Goal: Task Accomplishment & Management: Manage account settings

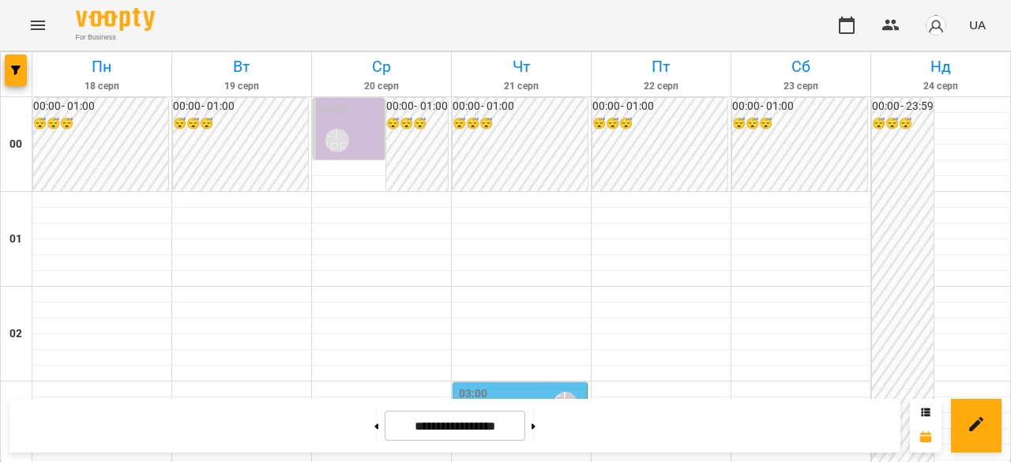
scroll to position [1663, 0]
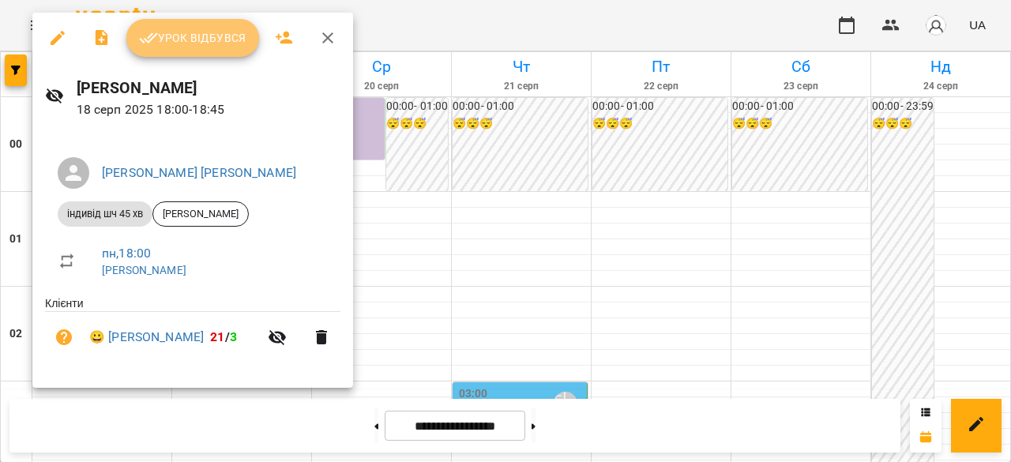
click at [177, 43] on span "Урок відбувся" at bounding box center [192, 37] width 107 height 19
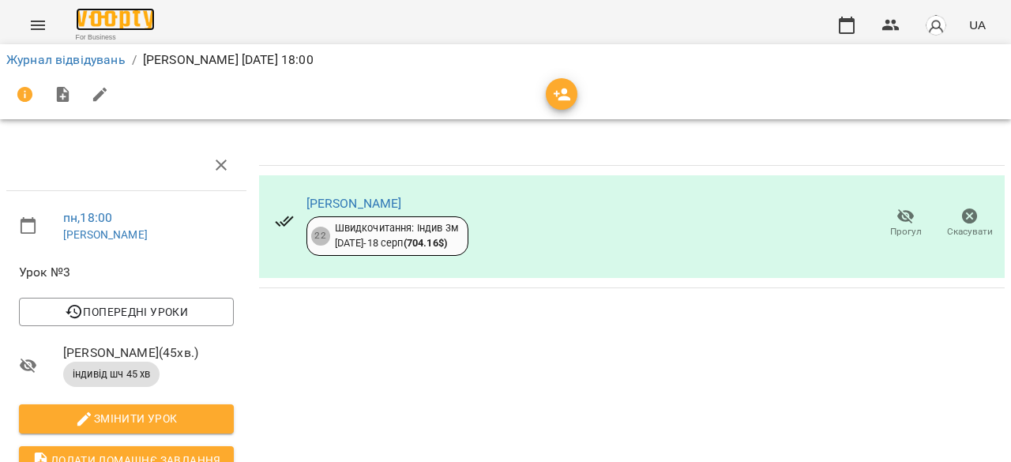
click at [84, 13] on img at bounding box center [115, 19] width 79 height 23
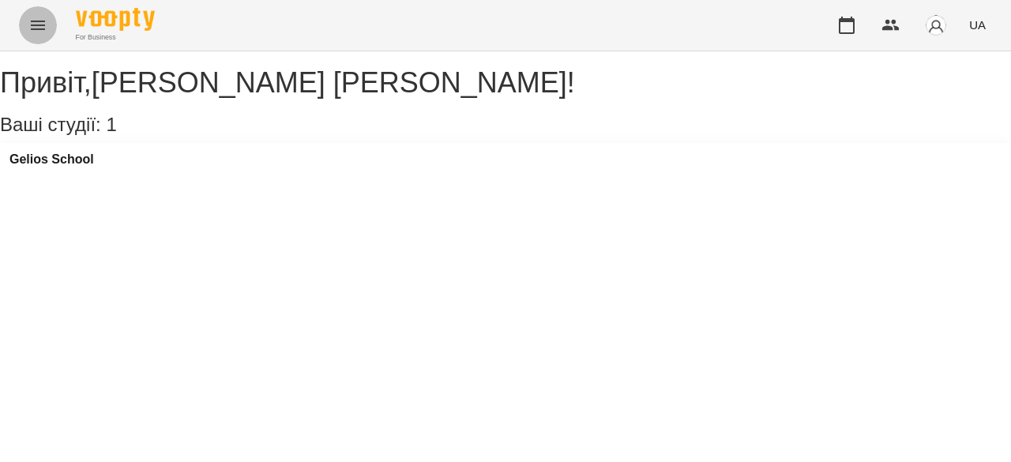
click at [32, 24] on icon "Menu" at bounding box center [38, 25] width 14 height 9
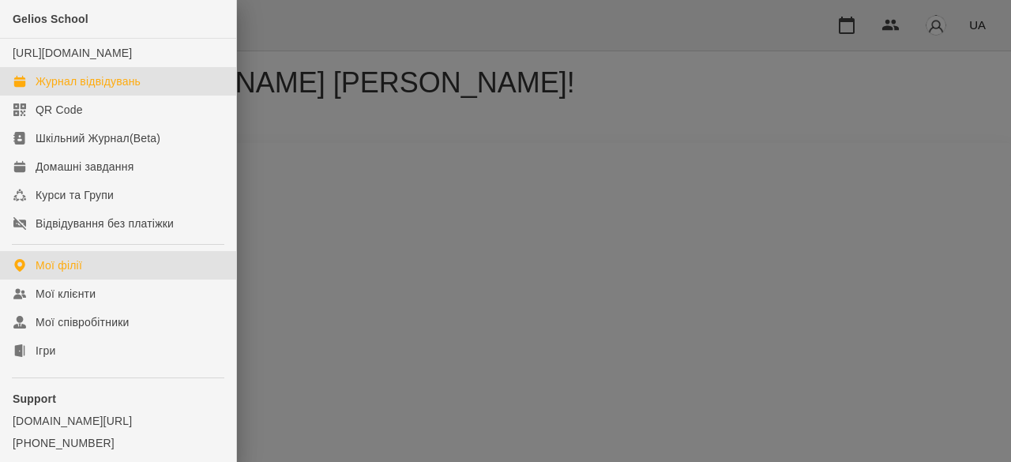
click at [57, 89] on div "Журнал відвідувань" at bounding box center [88, 81] width 105 height 16
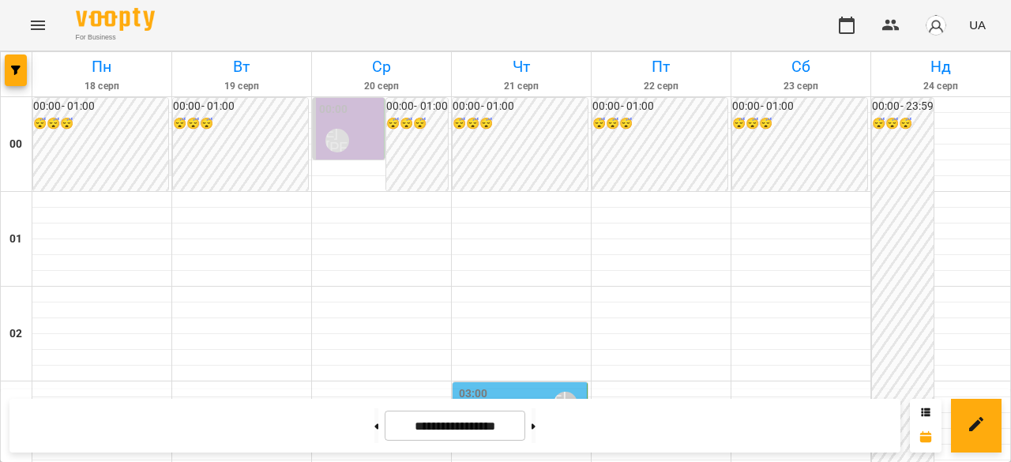
scroll to position [1658, 0]
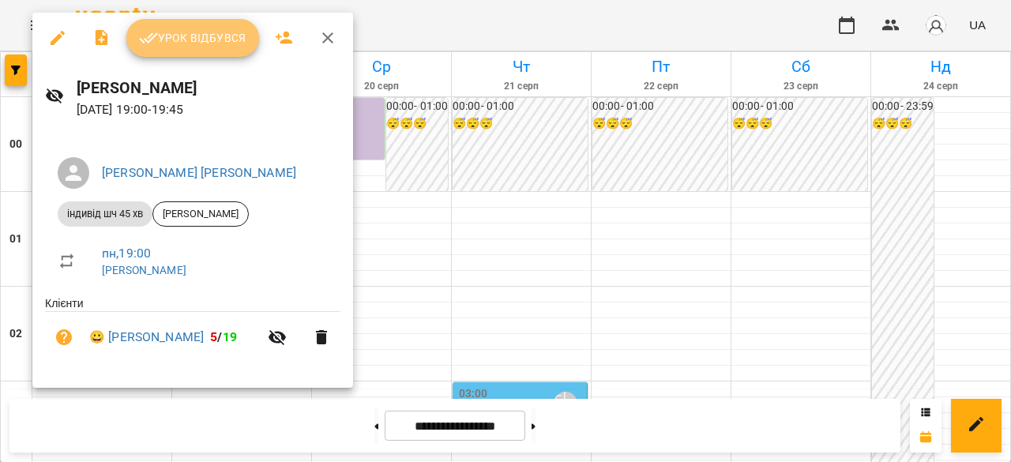
click at [159, 39] on span "Урок відбувся" at bounding box center [192, 37] width 107 height 19
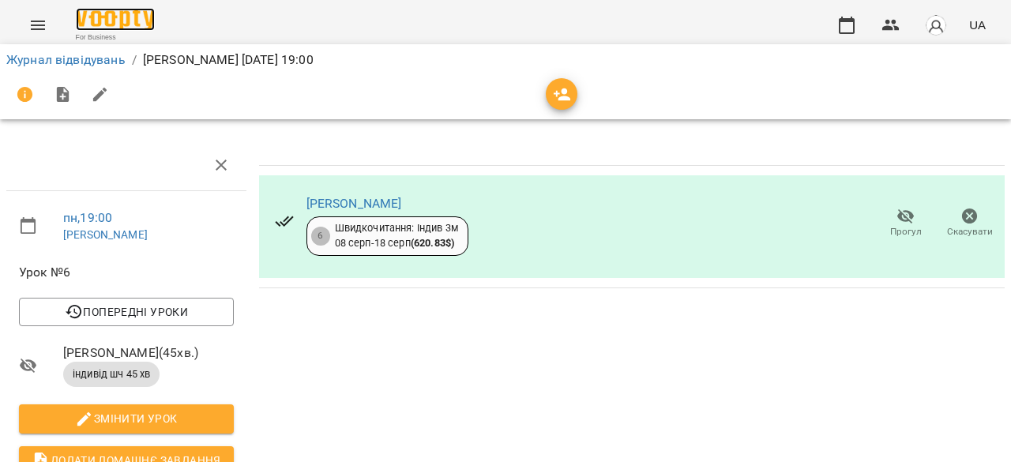
click at [126, 9] on img at bounding box center [115, 19] width 79 height 23
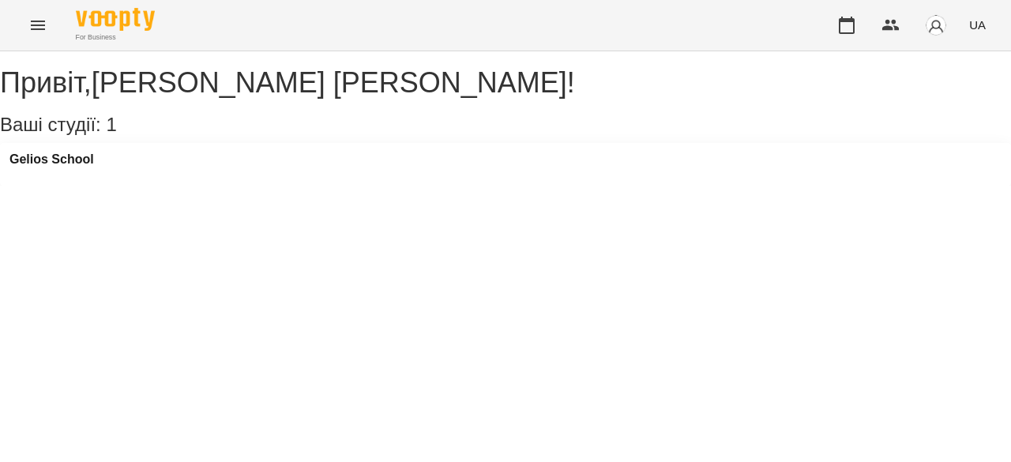
click at [43, 23] on icon "Menu" at bounding box center [37, 25] width 19 height 19
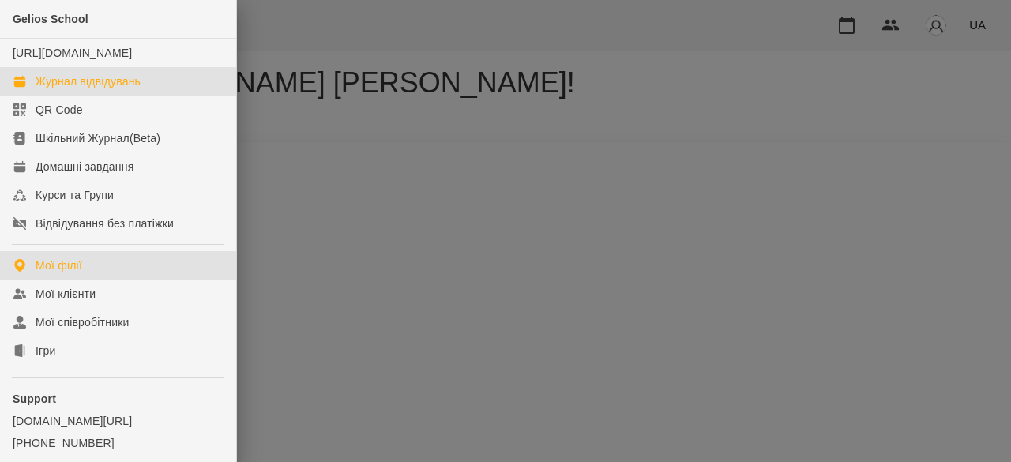
click at [79, 89] on div "Журнал відвідувань" at bounding box center [88, 81] width 105 height 16
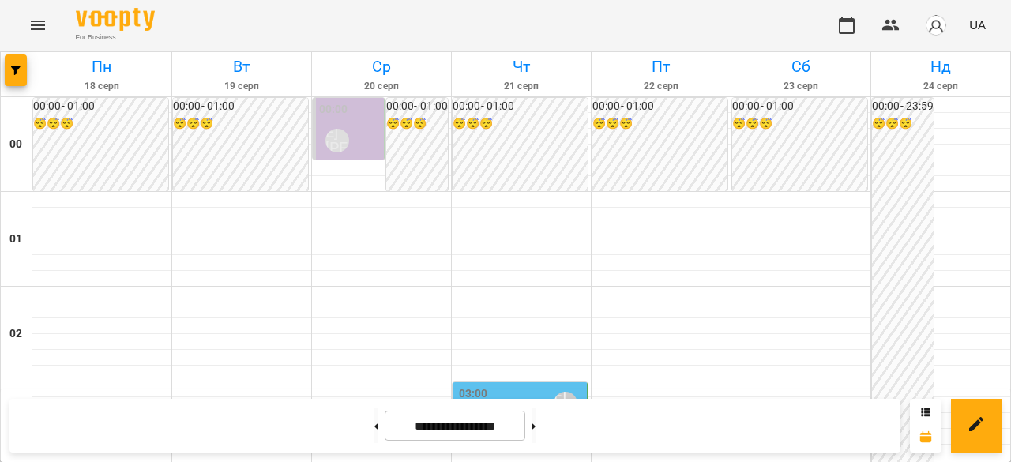
scroll to position [874, 0]
click at [47, 23] on button "Menu" at bounding box center [38, 25] width 38 height 38
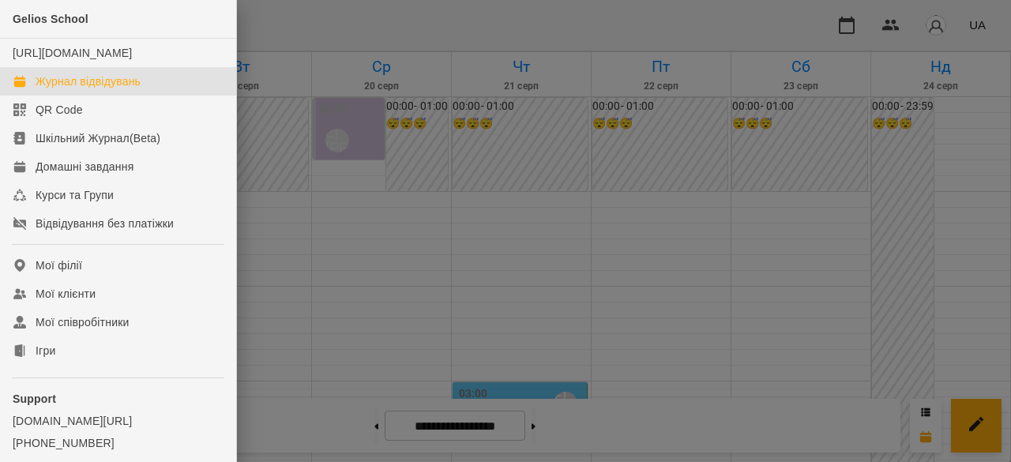
click at [390, 169] on div at bounding box center [505, 231] width 1011 height 462
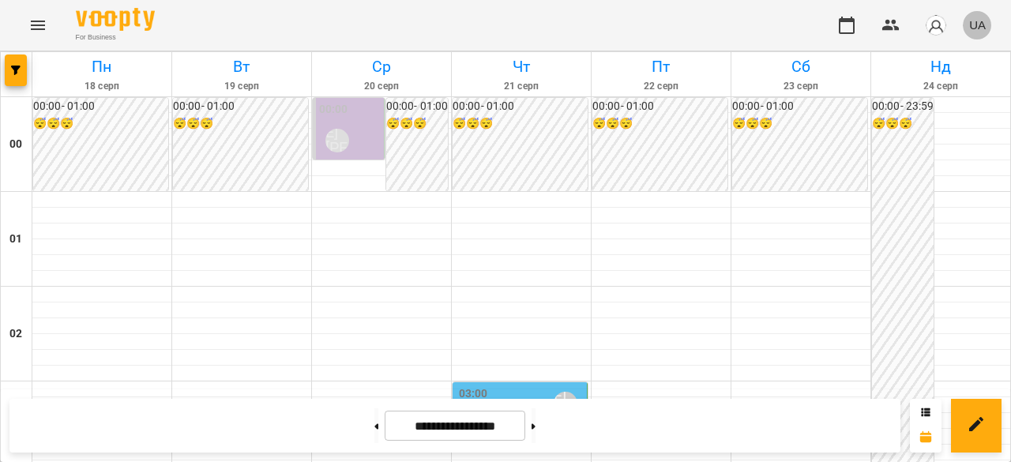
click at [974, 25] on span "UA" at bounding box center [977, 25] width 17 height 17
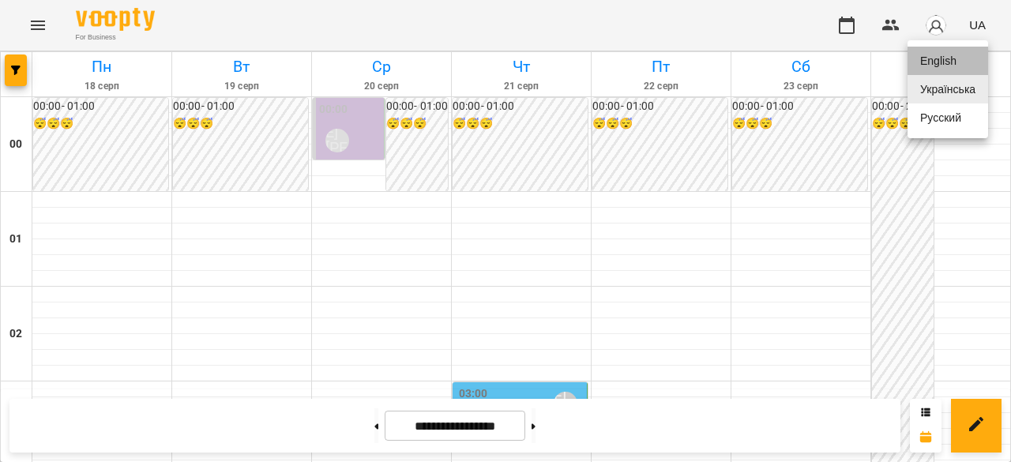
click at [946, 68] on div "English" at bounding box center [947, 61] width 81 height 28
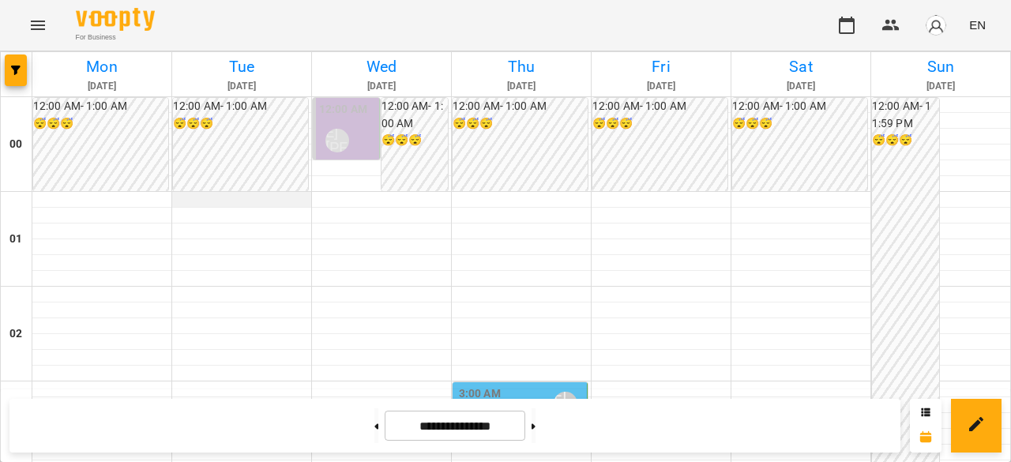
scroll to position [1584, 0]
click at [28, 28] on icon "Menu" at bounding box center [37, 25] width 19 height 19
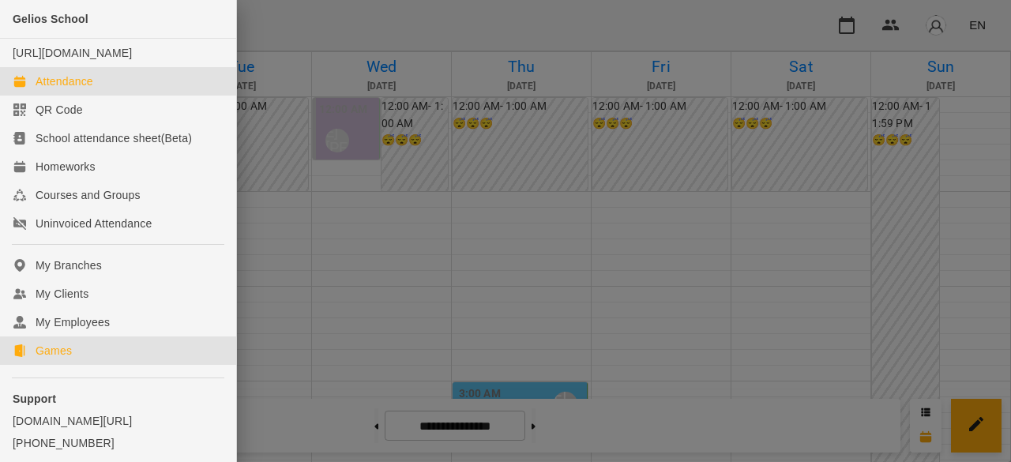
click at [46, 358] on div "Games" at bounding box center [54, 351] width 36 height 16
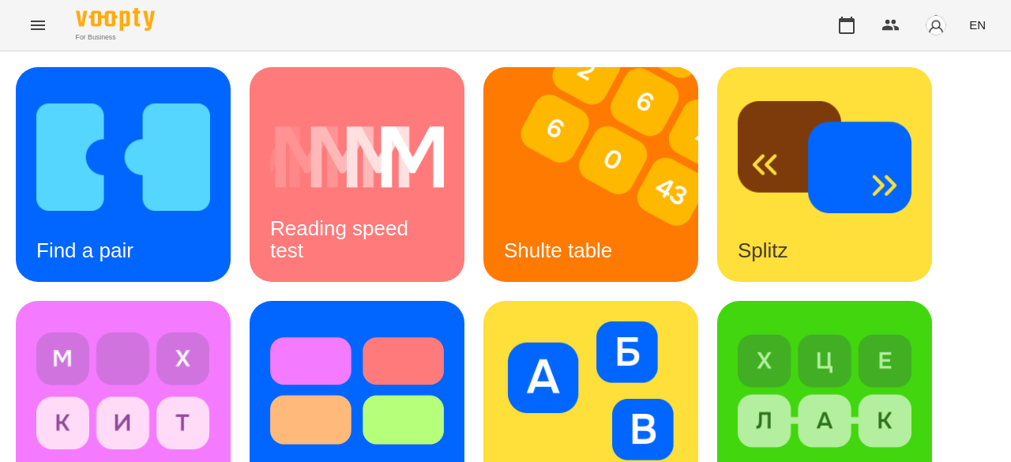
click at [32, 21] on icon "Menu" at bounding box center [37, 25] width 19 height 19
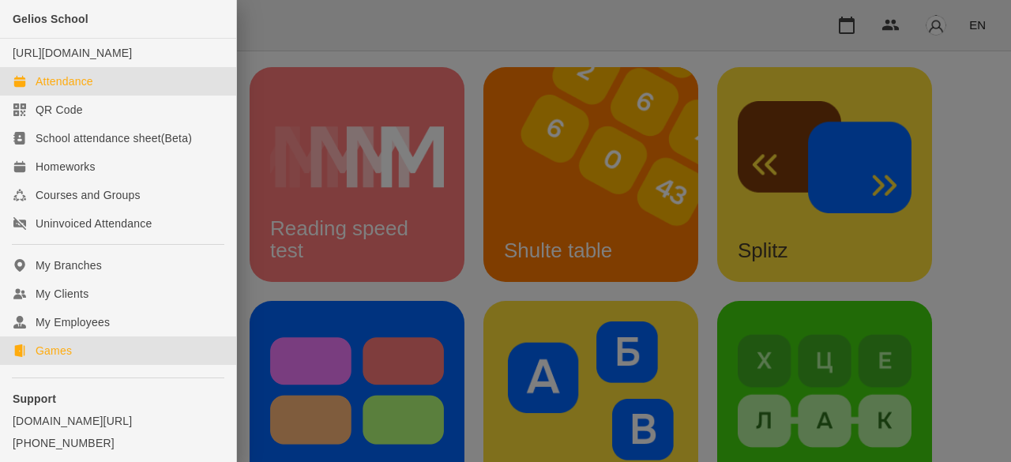
click at [81, 89] on div "Attendance" at bounding box center [65, 81] width 58 height 16
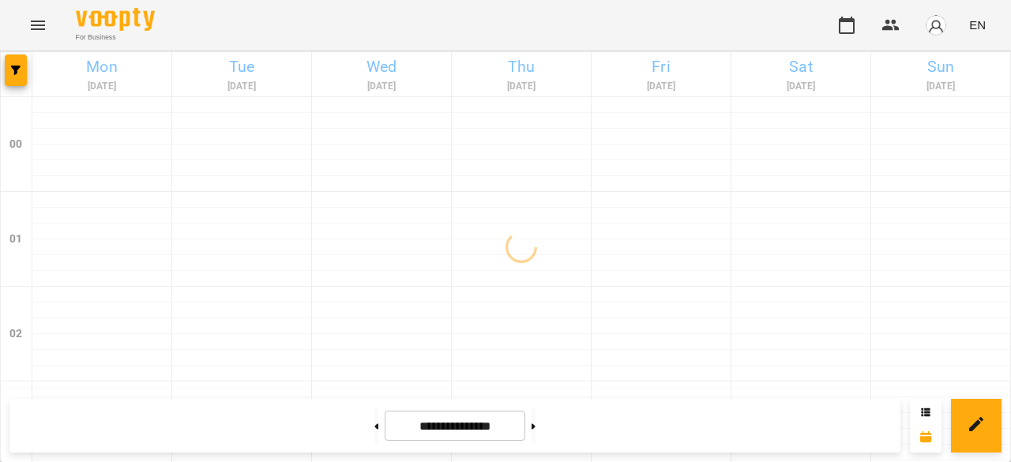
click at [974, 21] on span "EN" at bounding box center [977, 25] width 17 height 17
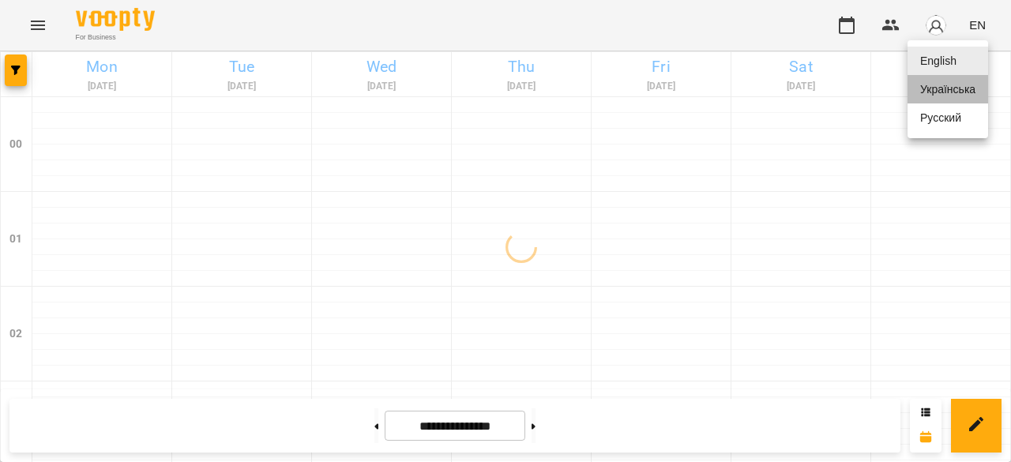
click at [956, 97] on div "Українська" at bounding box center [947, 89] width 81 height 28
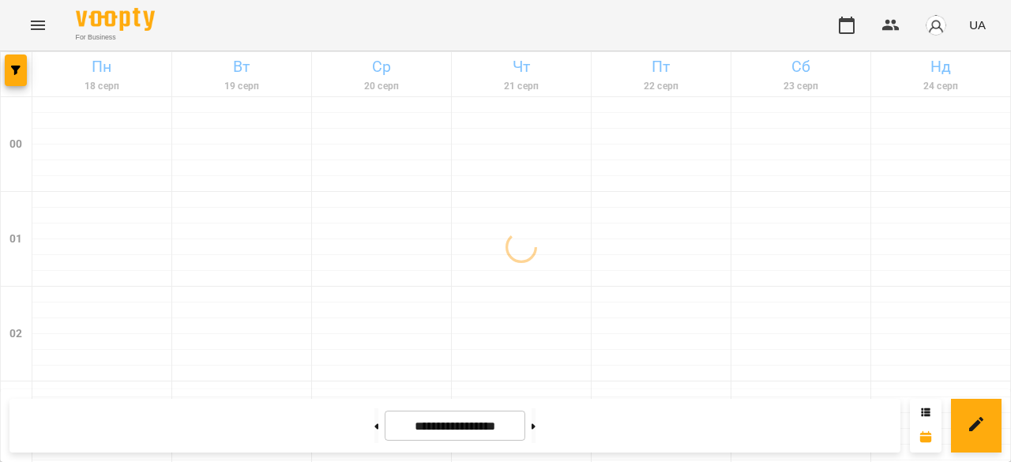
click at [45, 20] on icon "Menu" at bounding box center [37, 25] width 19 height 19
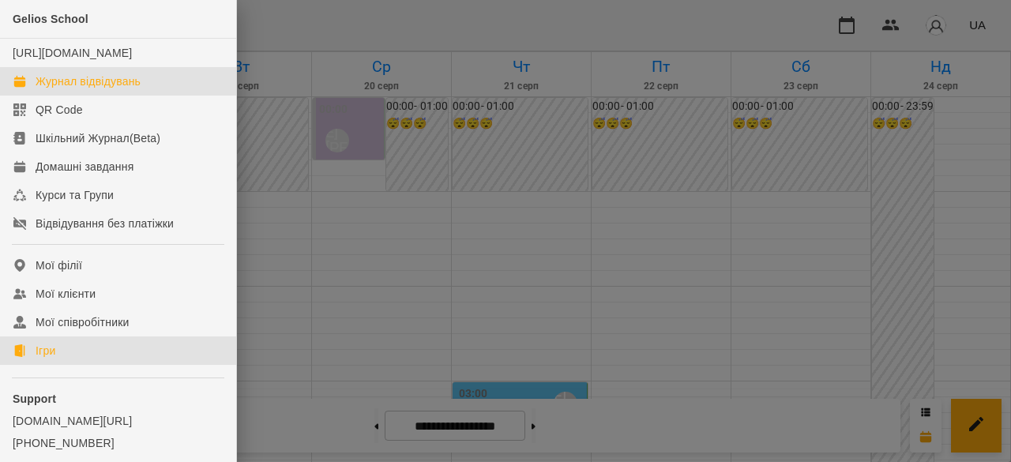
click at [76, 359] on link "Ігри" at bounding box center [118, 350] width 236 height 28
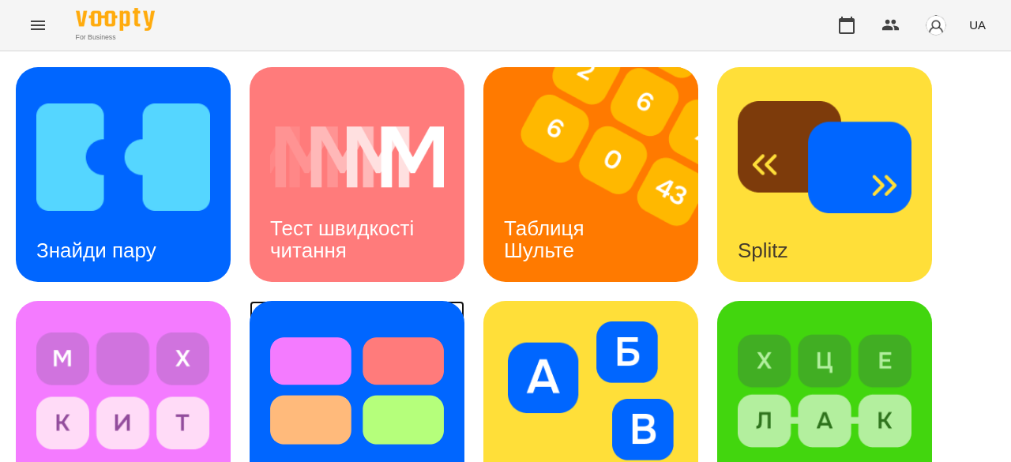
click at [362, 321] on img at bounding box center [357, 390] width 174 height 139
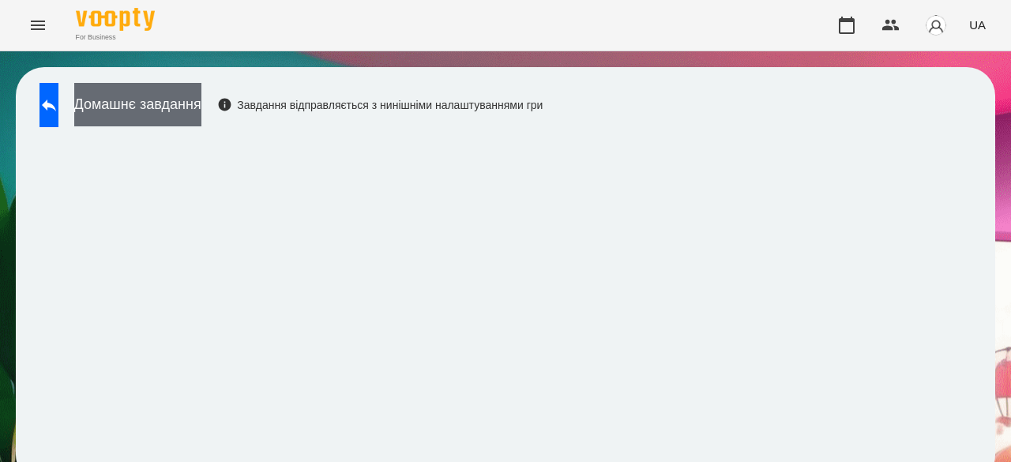
click at [201, 114] on button "Домашнє завдання" at bounding box center [137, 104] width 127 height 43
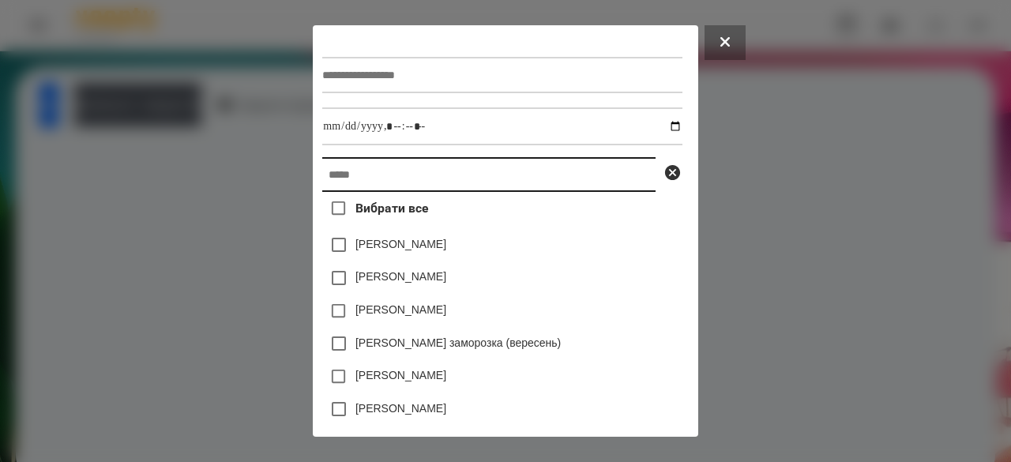
click at [353, 173] on input "text" at bounding box center [488, 174] width 333 height 35
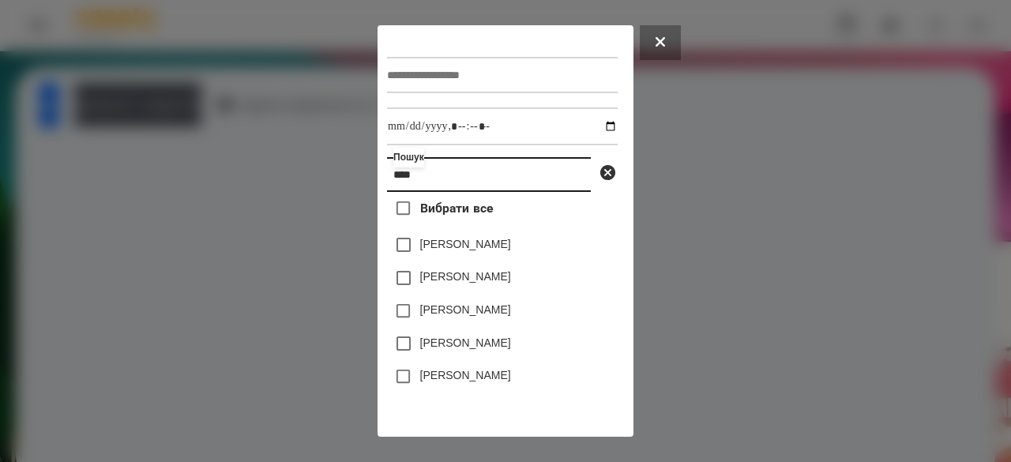
type input "****"
click at [428, 284] on label "[PERSON_NAME]" at bounding box center [465, 276] width 91 height 16
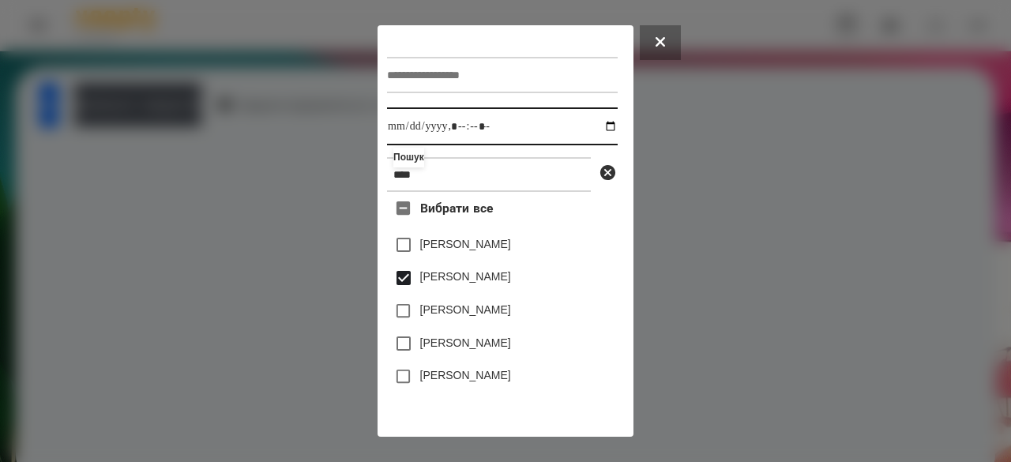
click at [404, 128] on input "datetime-local" at bounding box center [502, 126] width 231 height 38
click at [403, 129] on input "datetime-local" at bounding box center [502, 126] width 231 height 38
type input "**********"
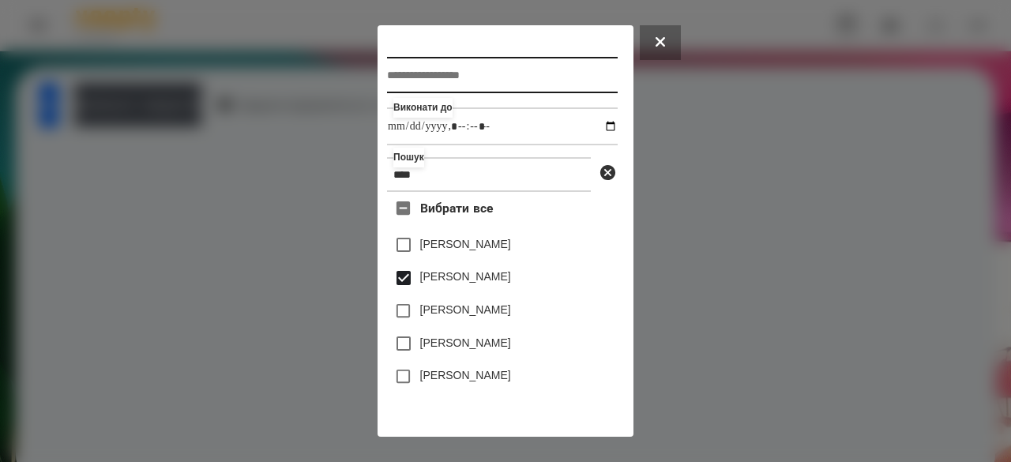
click at [527, 77] on input "text" at bounding box center [502, 75] width 231 height 36
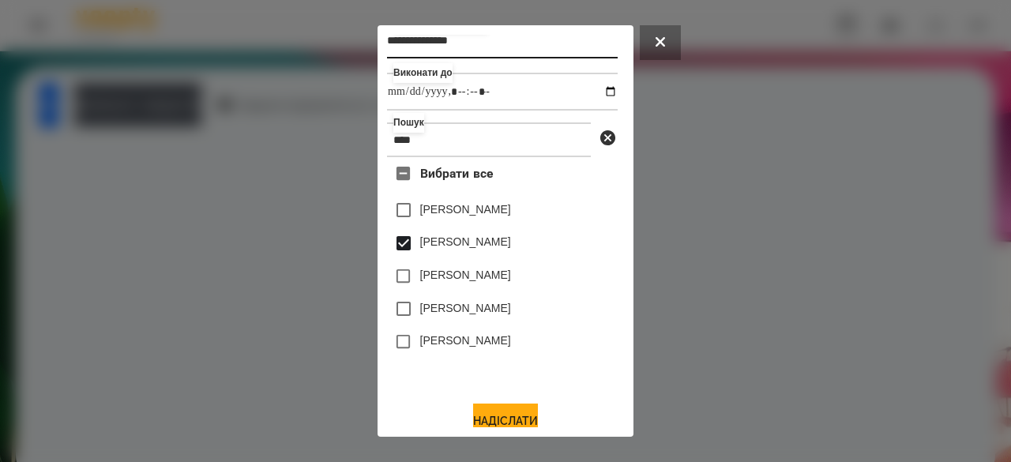
scroll to position [52, 0]
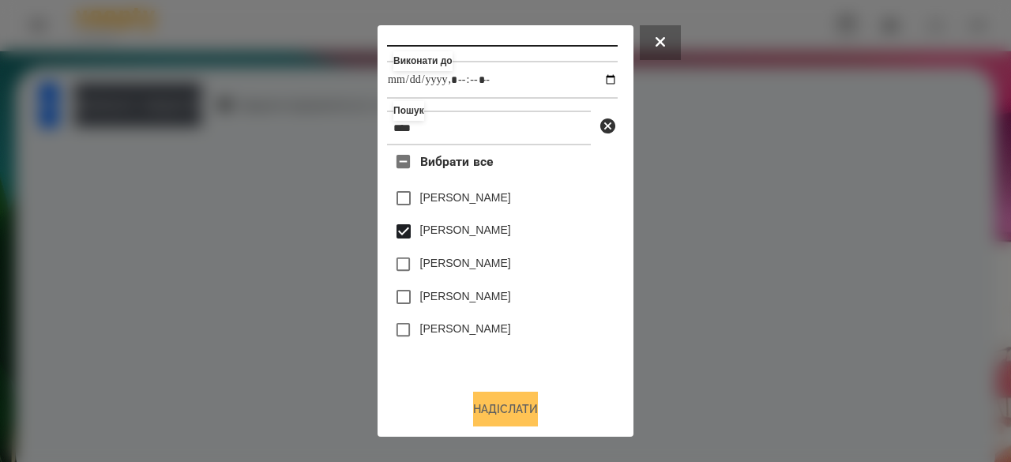
type input "**********"
click at [508, 417] on button "Надіслати" at bounding box center [505, 409] width 65 height 35
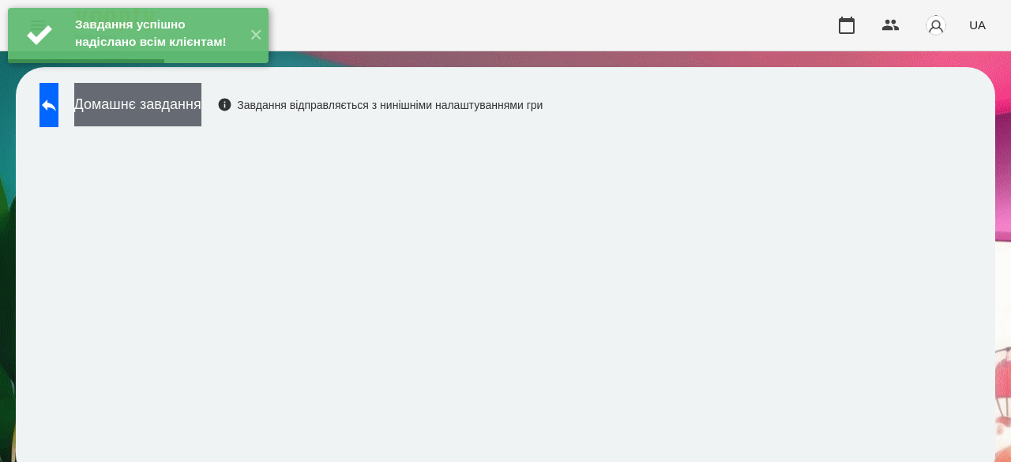
click at [189, 106] on button "Домашнє завдання" at bounding box center [137, 104] width 127 height 43
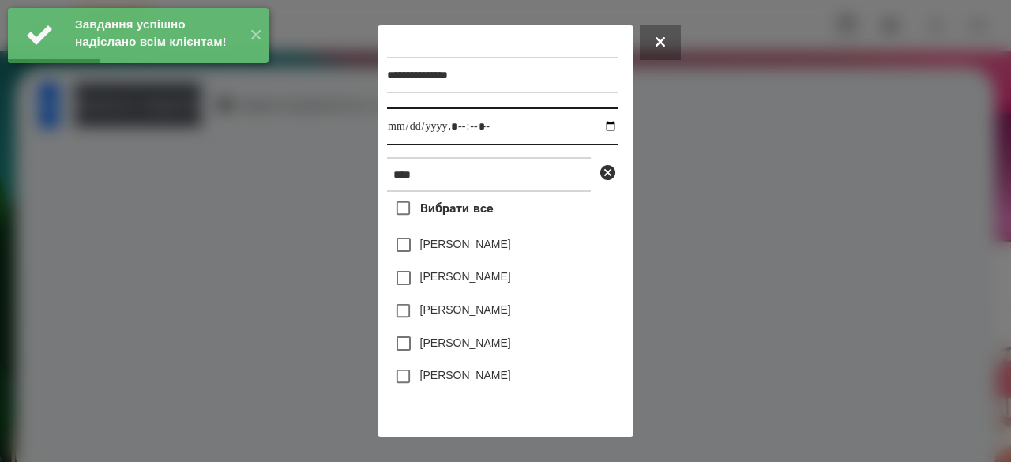
click at [400, 130] on input "datetime-local" at bounding box center [502, 126] width 231 height 38
type input "**********"
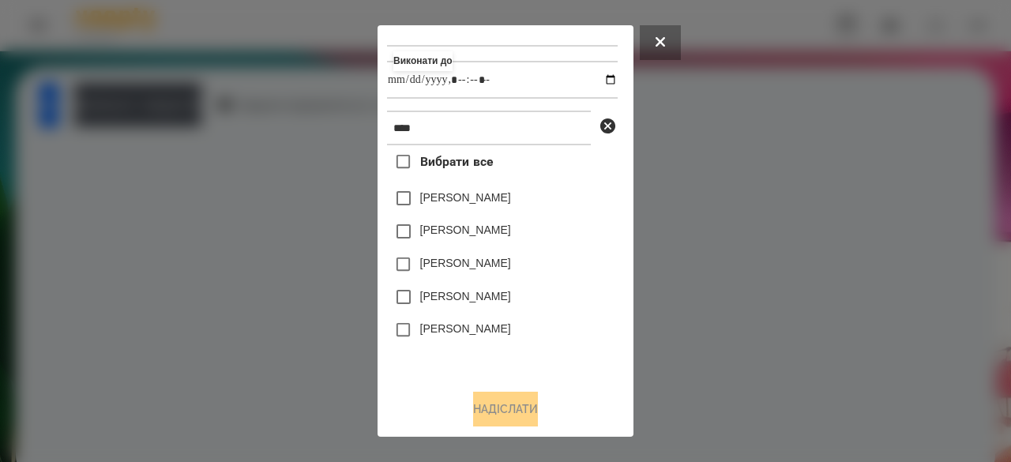
click at [493, 236] on label "[PERSON_NAME]" at bounding box center [465, 230] width 91 height 16
click at [505, 400] on button "Надіслати" at bounding box center [505, 409] width 65 height 35
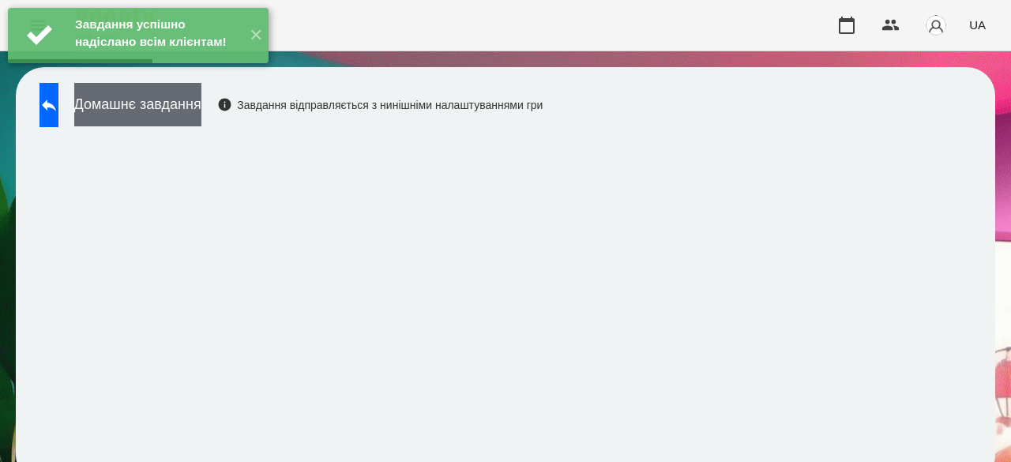
click at [201, 122] on button "Домашнє завдання" at bounding box center [137, 104] width 127 height 43
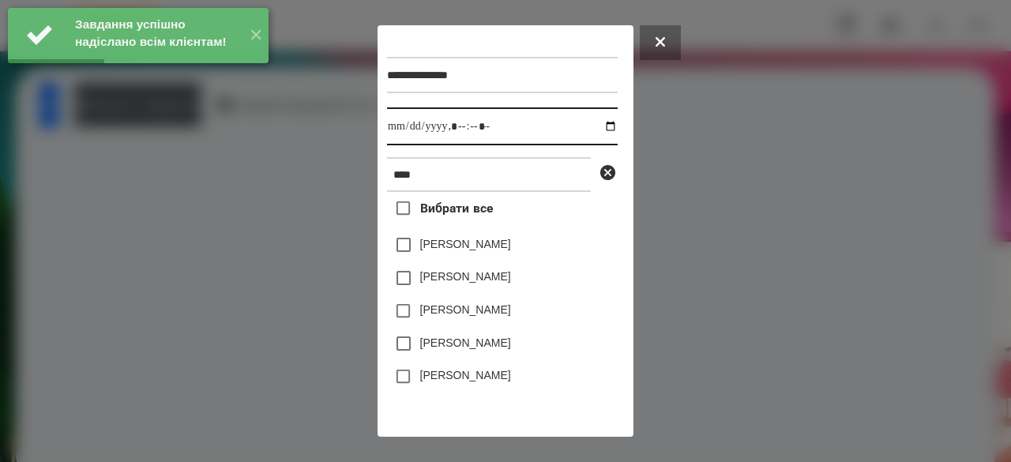
click at [400, 129] on input "datetime-local" at bounding box center [502, 126] width 231 height 38
type input "**********"
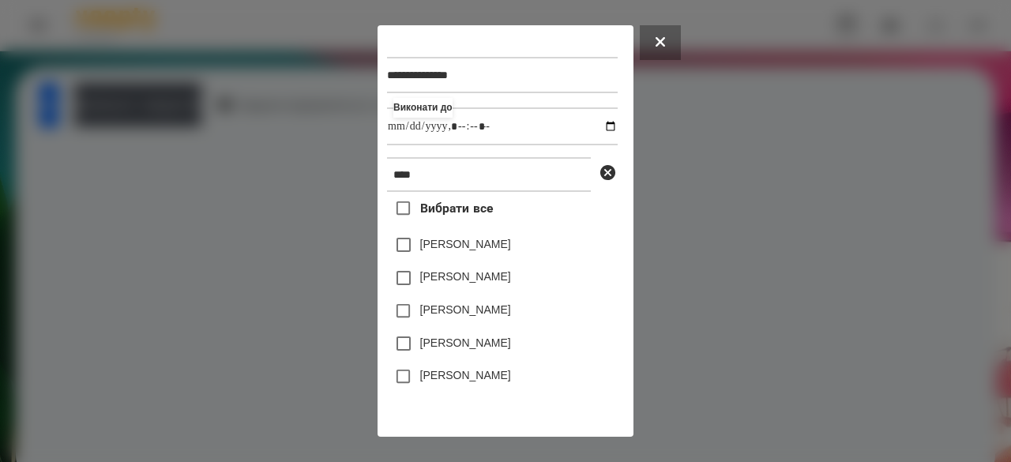
click at [476, 269] on div "[PERSON_NAME]" at bounding box center [502, 277] width 231 height 33
click at [504, 284] on label "[PERSON_NAME]" at bounding box center [465, 276] width 91 height 16
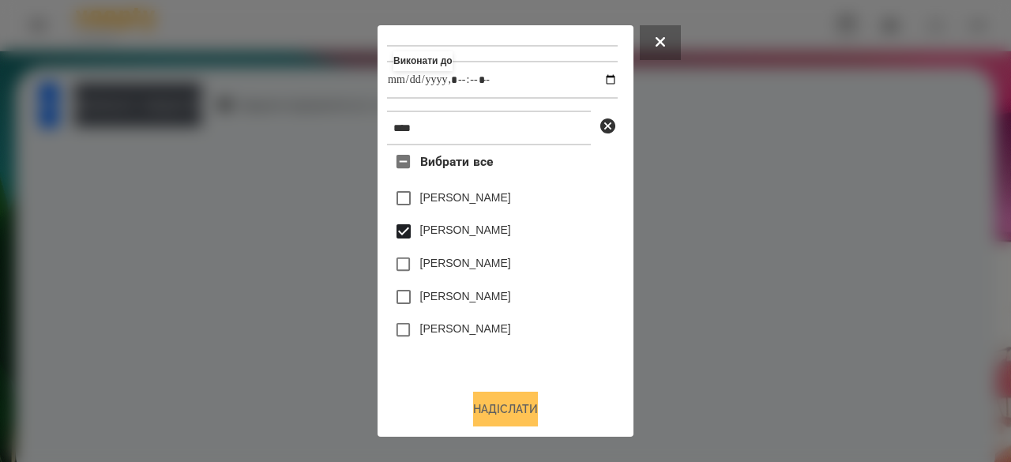
click at [512, 413] on button "Надіслати" at bounding box center [505, 409] width 65 height 35
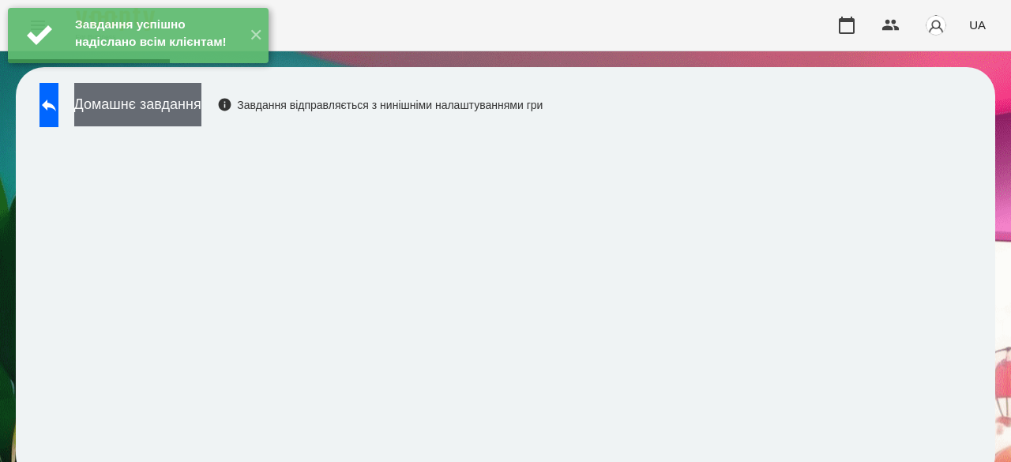
click at [200, 110] on button "Домашнє завдання" at bounding box center [137, 104] width 127 height 43
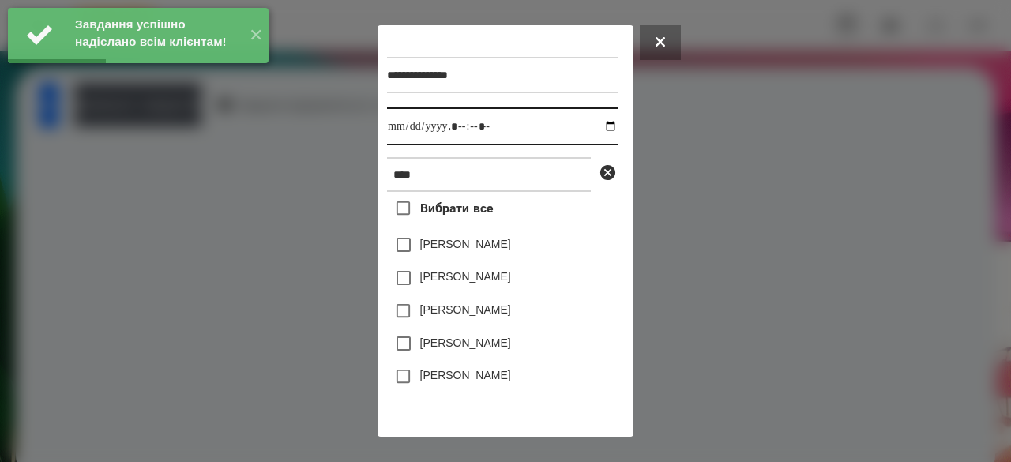
click at [399, 128] on input "datetime-local" at bounding box center [502, 126] width 231 height 38
type input "**********"
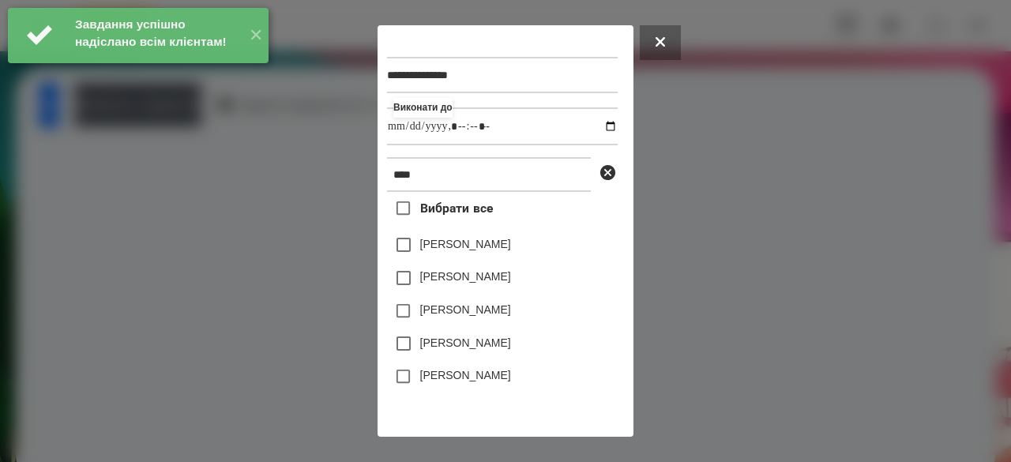
click at [497, 284] on label "[PERSON_NAME]" at bounding box center [465, 276] width 91 height 16
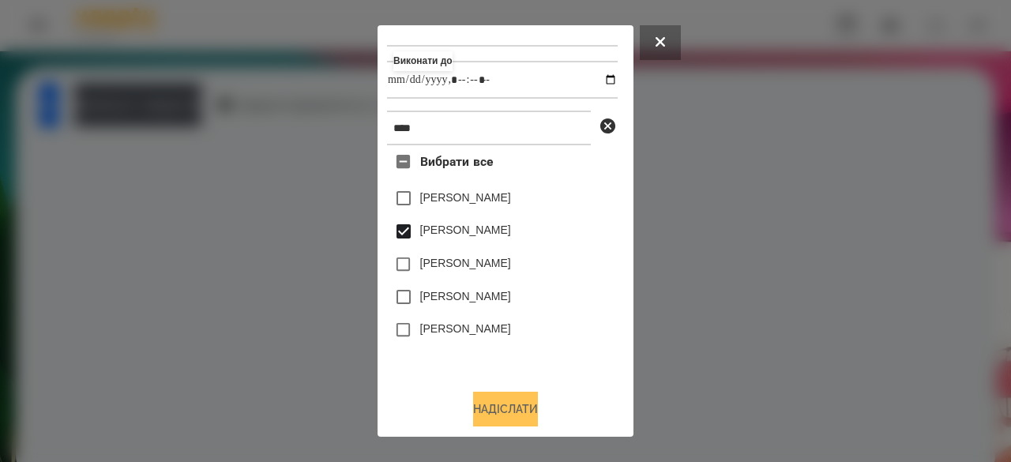
click at [518, 409] on button "Надіслати" at bounding box center [505, 409] width 65 height 35
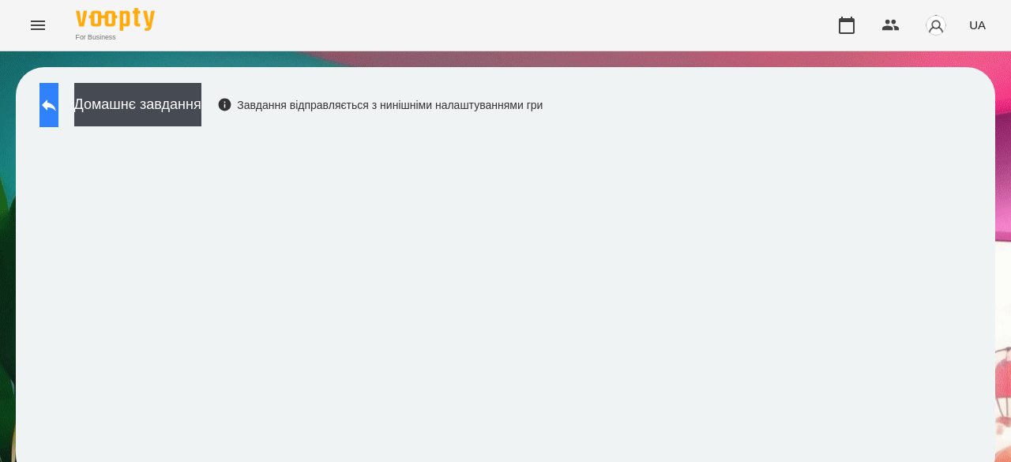
click at [58, 110] on icon at bounding box center [48, 105] width 19 height 19
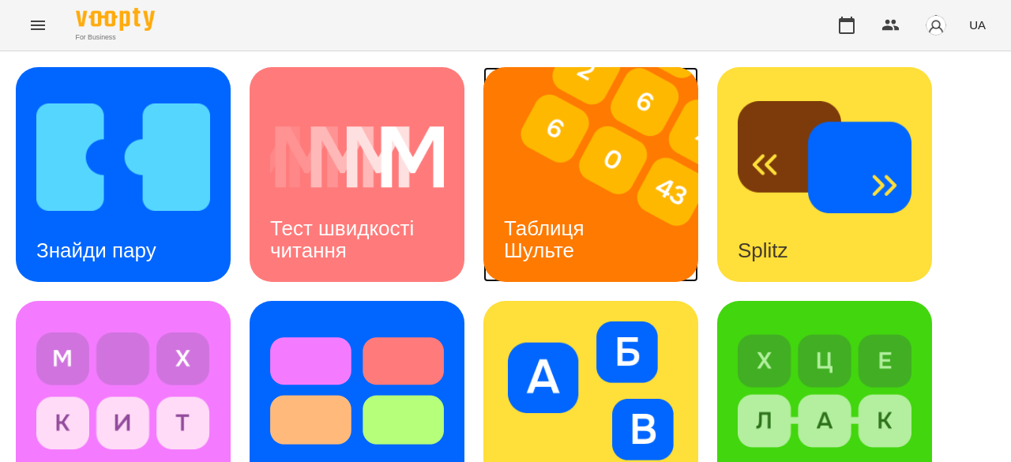
click at [606, 231] on div "Таблиця Шульте" at bounding box center [546, 239] width 127 height 84
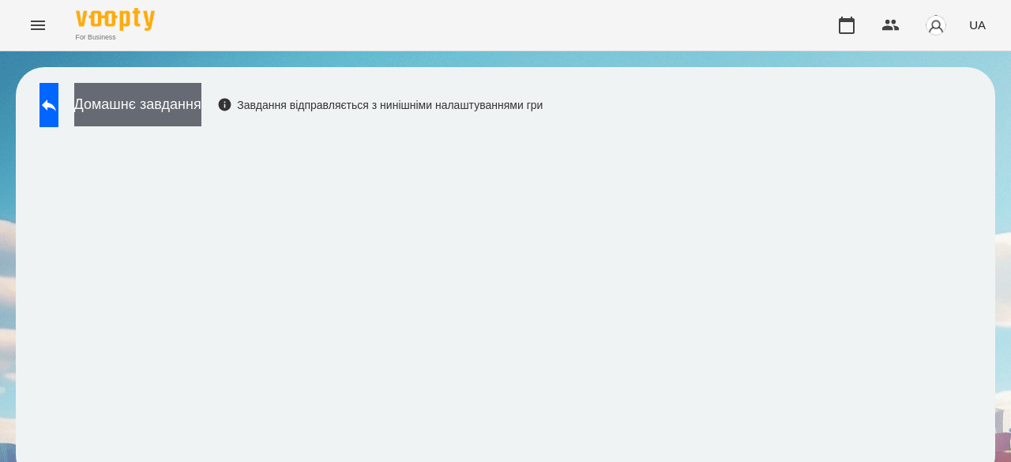
click at [201, 94] on button "Домашнє завдання" at bounding box center [137, 104] width 127 height 43
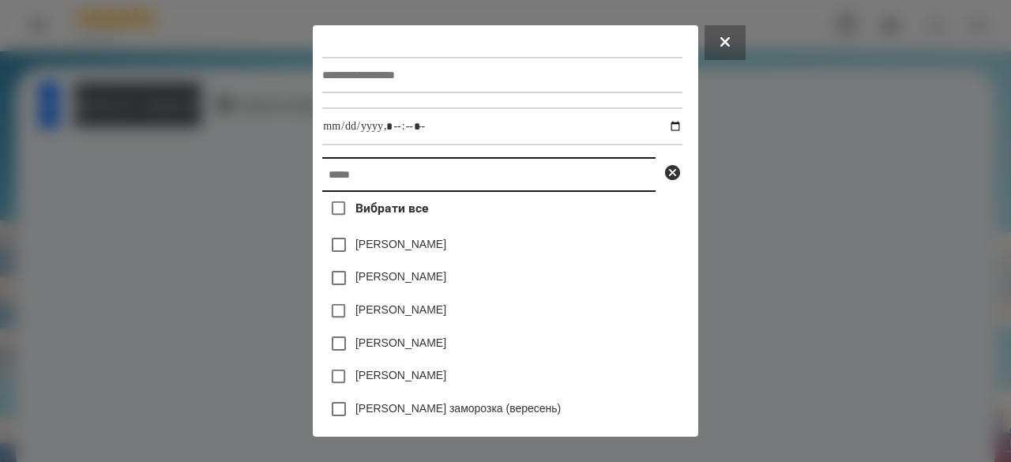
click at [354, 192] on input "text" at bounding box center [488, 174] width 333 height 35
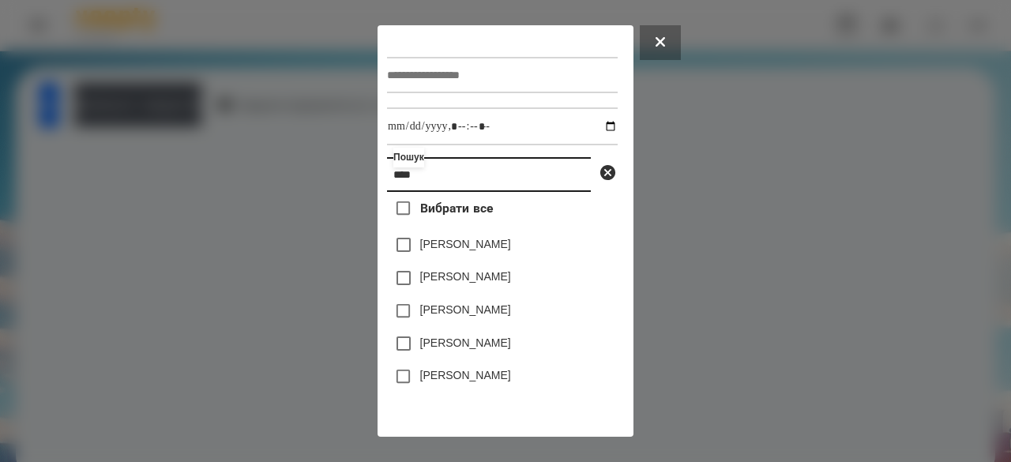
type input "****"
click at [454, 249] on label "[PERSON_NAME]" at bounding box center [465, 244] width 91 height 16
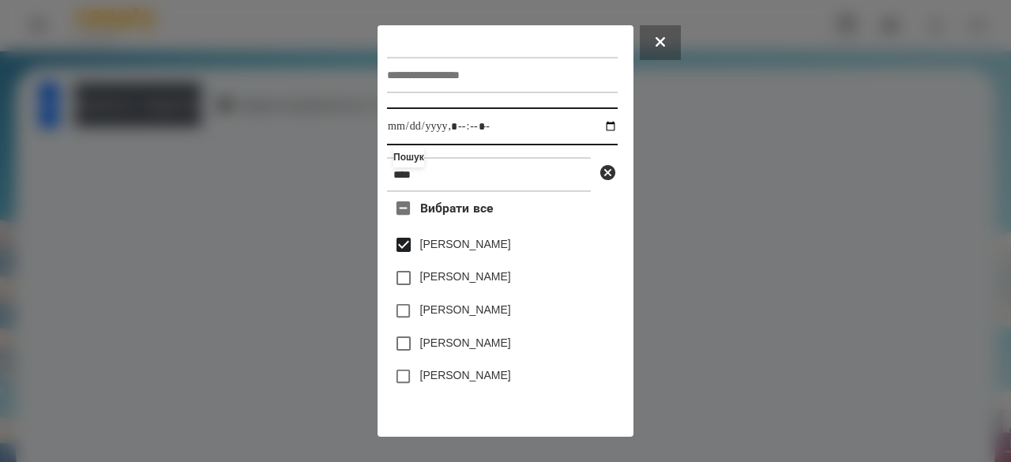
click at [406, 135] on input "datetime-local" at bounding box center [502, 126] width 231 height 38
type input "**********"
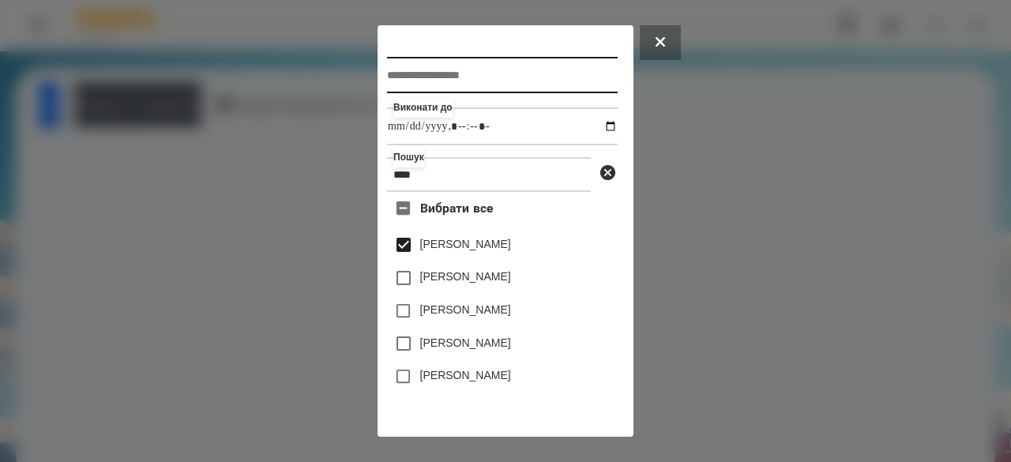
click at [435, 69] on input "text" at bounding box center [502, 75] width 231 height 36
type input "**********"
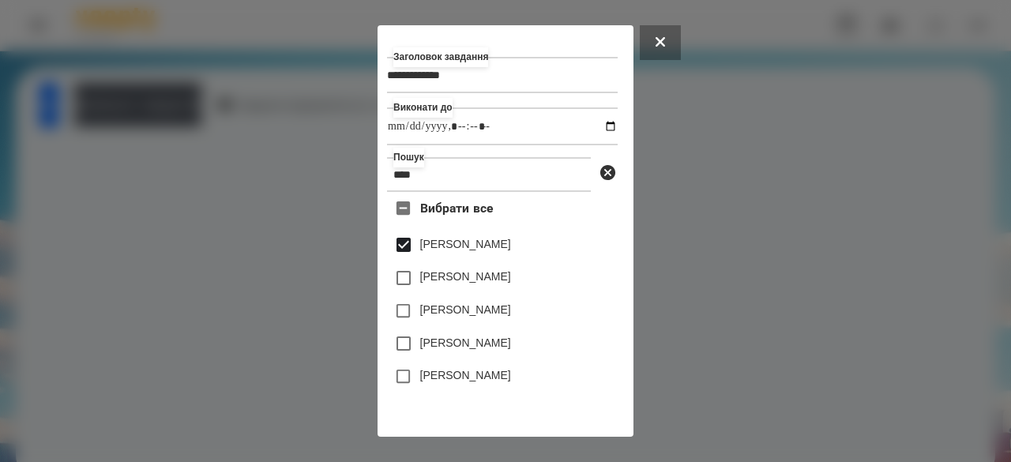
click at [761, 271] on div at bounding box center [505, 231] width 1011 height 462
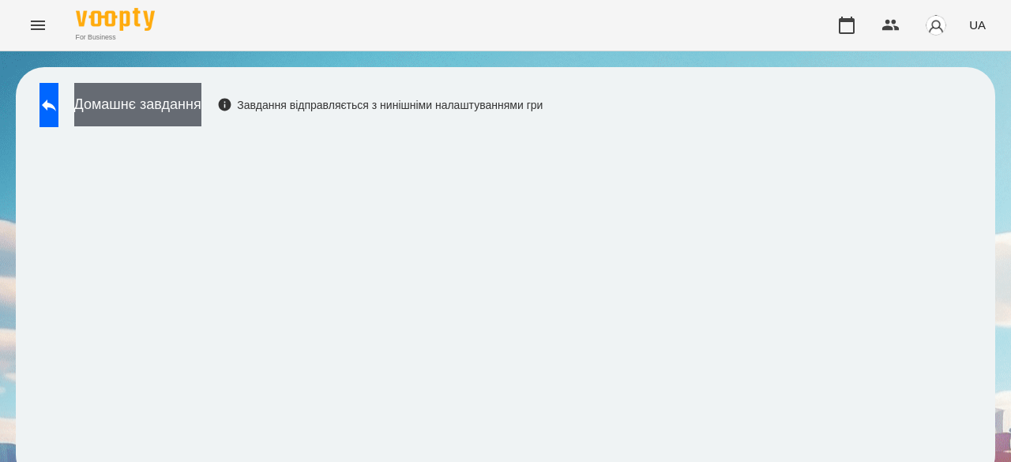
click at [191, 107] on button "Домашнє завдання" at bounding box center [137, 104] width 127 height 43
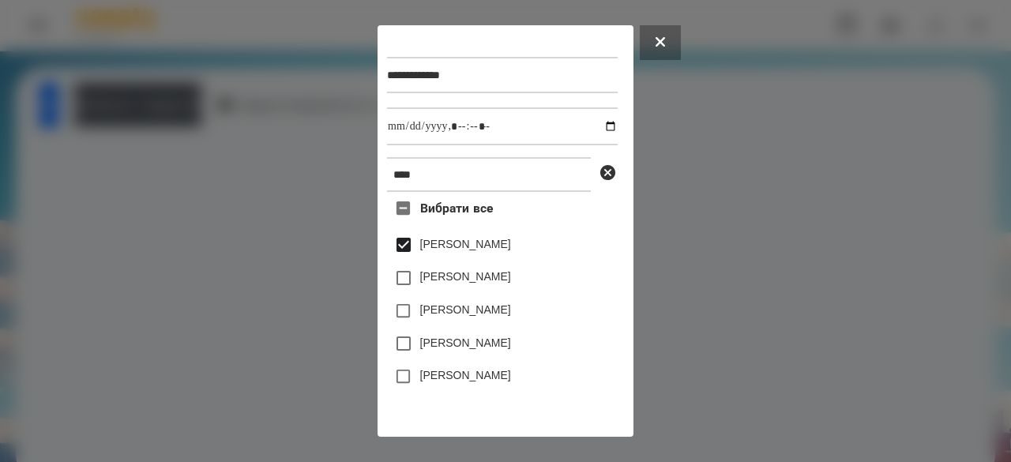
scroll to position [52, 0]
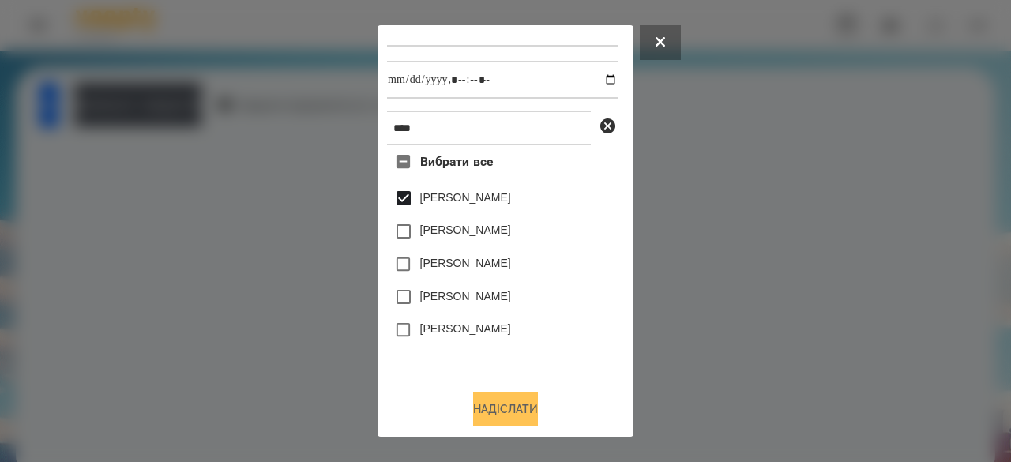
click at [504, 414] on button "Надіслати" at bounding box center [505, 409] width 65 height 35
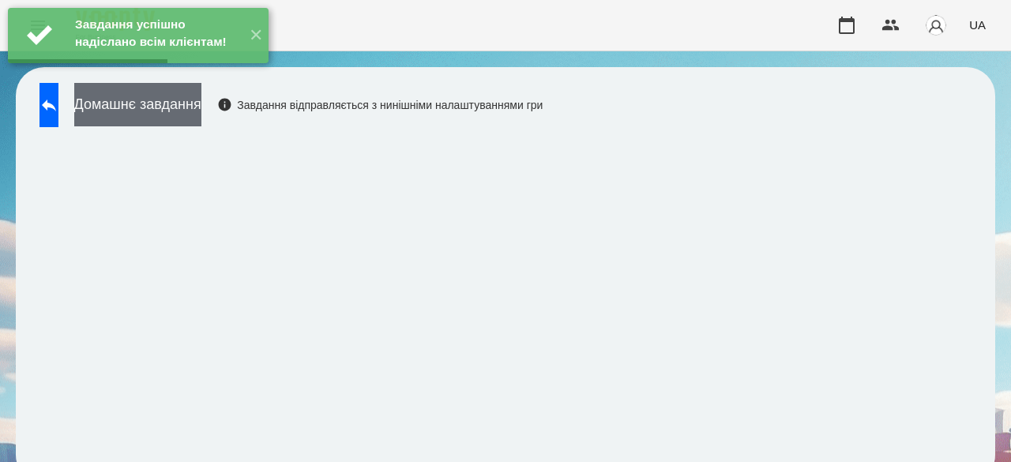
click at [201, 122] on button "Домашнє завдання" at bounding box center [137, 104] width 127 height 43
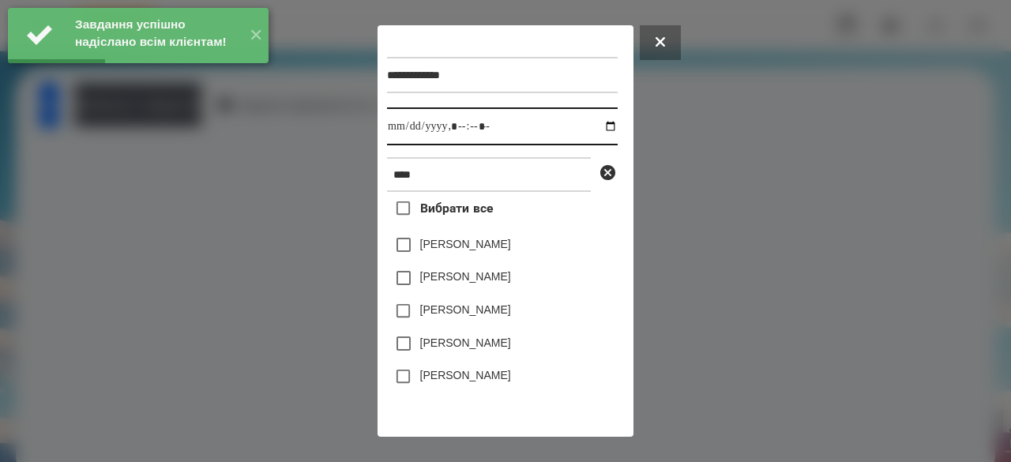
click at [401, 126] on input "datetime-local" at bounding box center [502, 126] width 231 height 38
type input "**********"
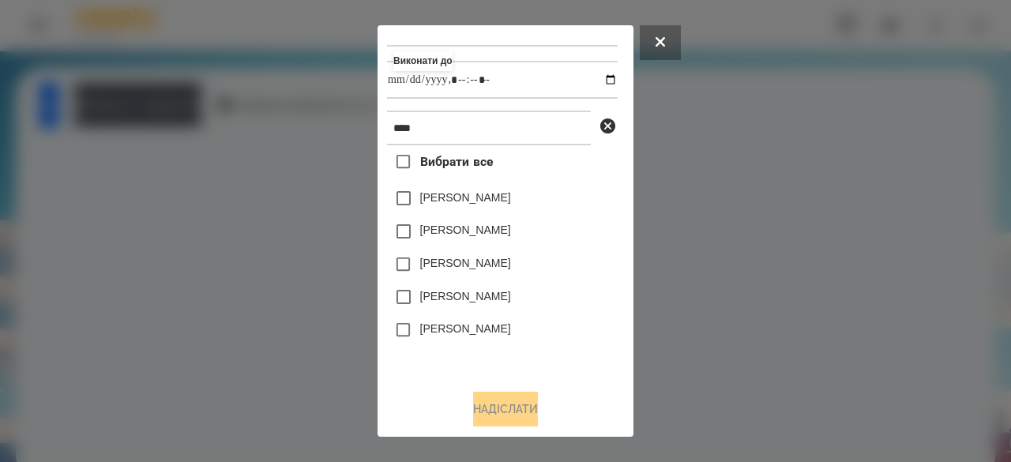
click at [489, 197] on label "[PERSON_NAME]" at bounding box center [465, 197] width 91 height 16
click at [498, 404] on button "Надіслати" at bounding box center [505, 409] width 65 height 35
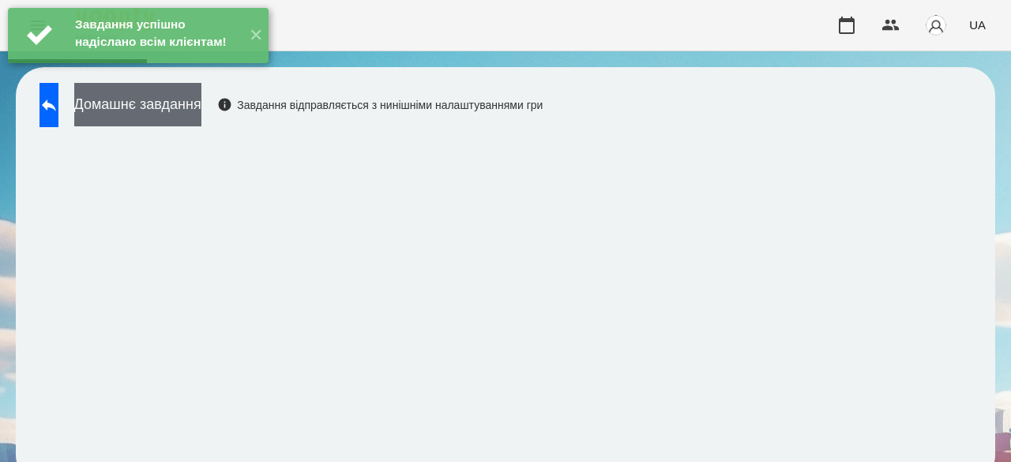
click at [150, 114] on button "Домашнє завдання" at bounding box center [137, 104] width 127 height 43
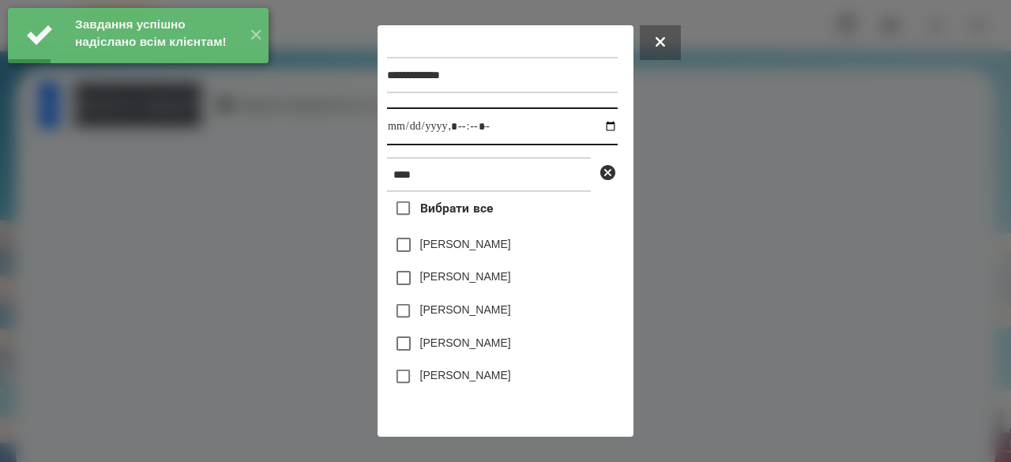
click at [403, 133] on input "datetime-local" at bounding box center [502, 126] width 231 height 38
type input "**********"
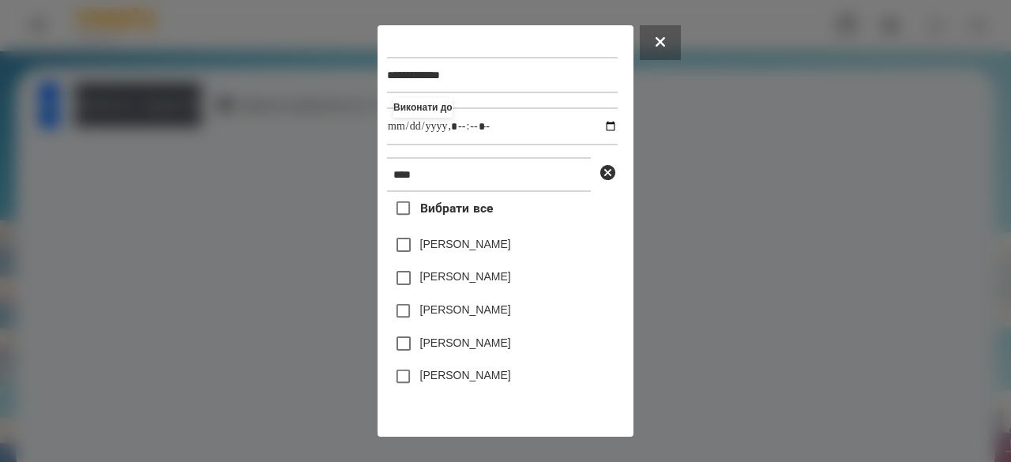
click at [466, 252] on label "[PERSON_NAME]" at bounding box center [465, 244] width 91 height 16
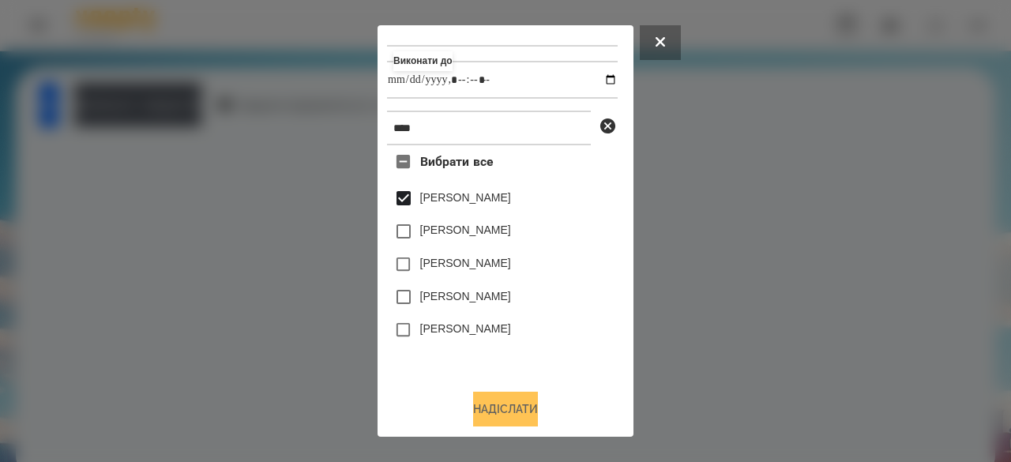
click at [494, 407] on button "Надіслати" at bounding box center [505, 409] width 65 height 35
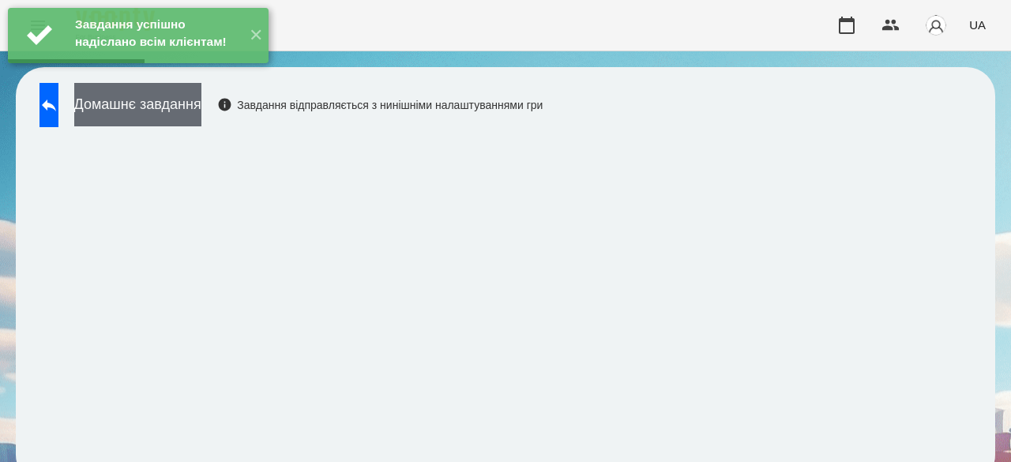
click at [201, 114] on button "Домашнє завдання" at bounding box center [137, 104] width 127 height 43
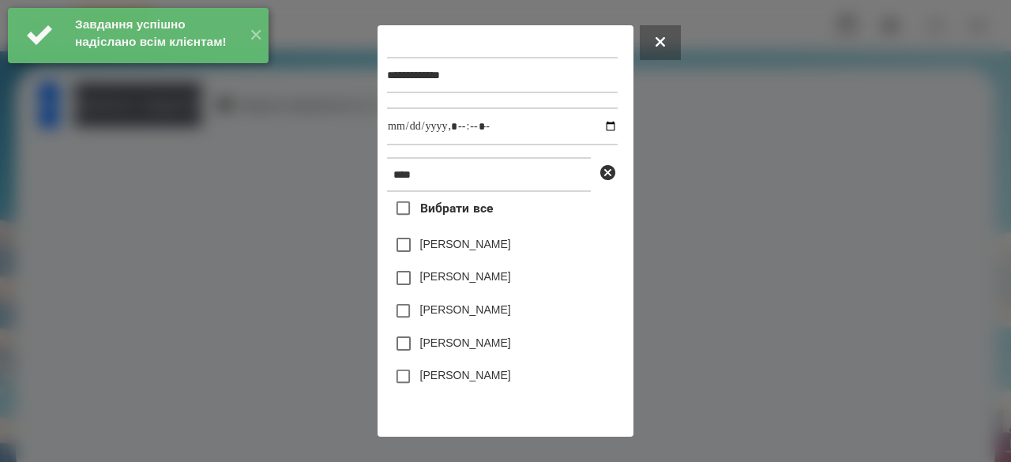
click at [429, 250] on label "[PERSON_NAME]" at bounding box center [465, 244] width 91 height 16
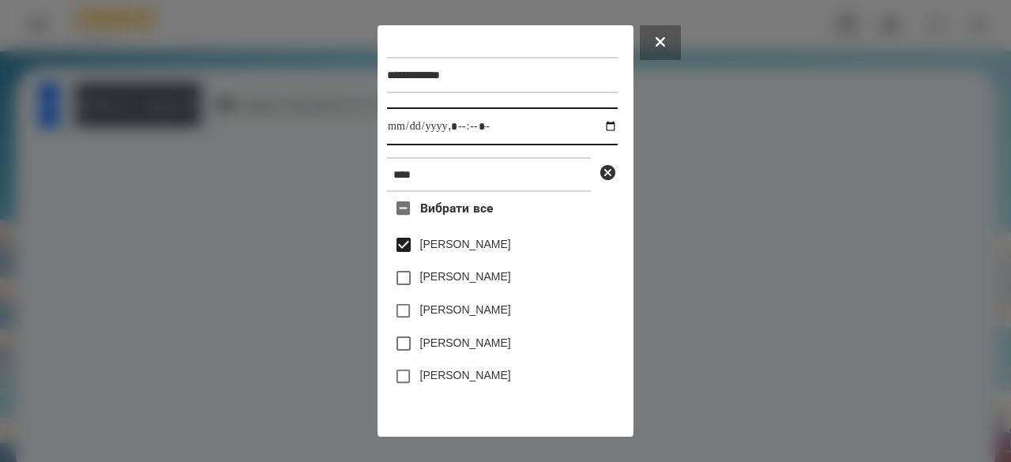
click at [399, 129] on input "datetime-local" at bounding box center [502, 126] width 231 height 38
type input "**********"
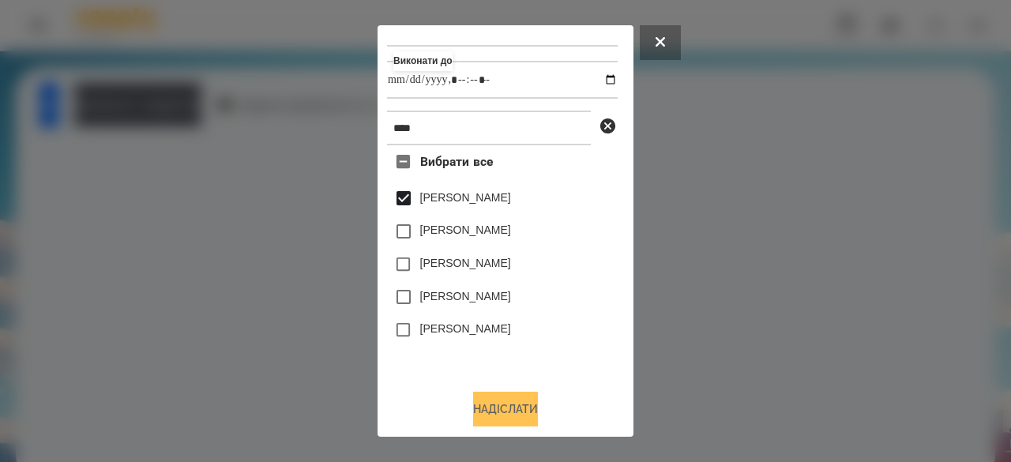
click at [501, 407] on button "Надіслати" at bounding box center [505, 409] width 65 height 35
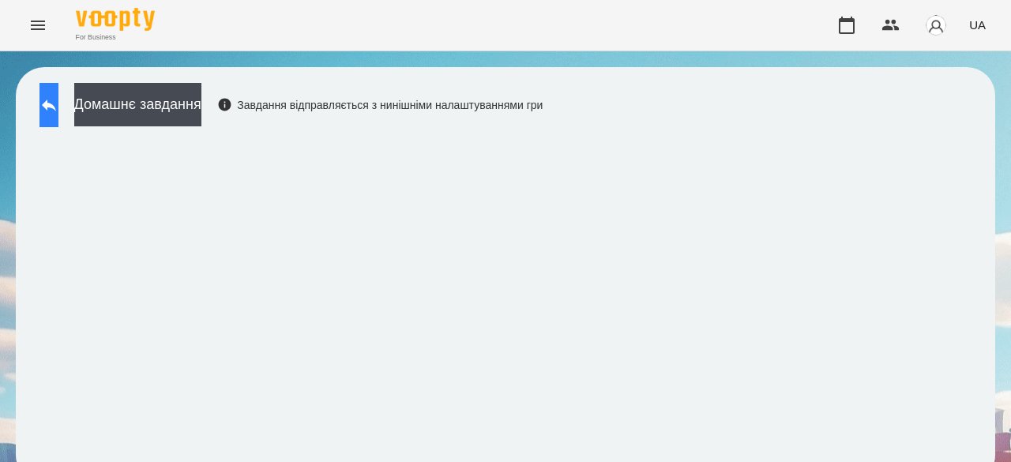
click at [58, 102] on icon at bounding box center [48, 105] width 19 height 19
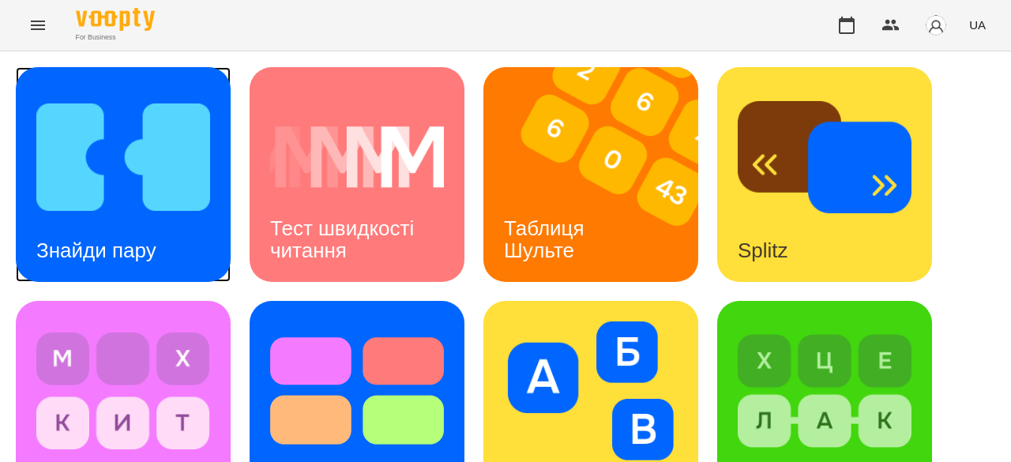
click at [145, 220] on div "Знайди пару" at bounding box center [96, 250] width 161 height 62
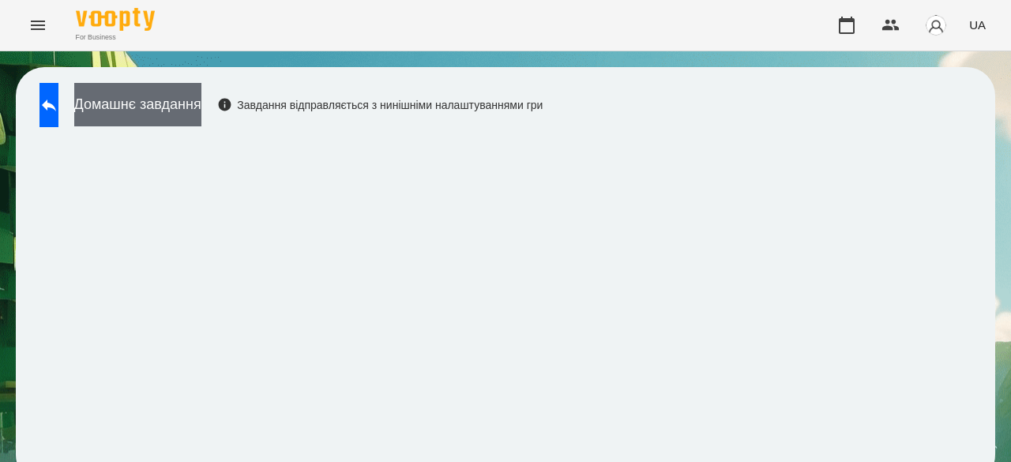
click at [201, 98] on button "Домашнє завдання" at bounding box center [137, 104] width 127 height 43
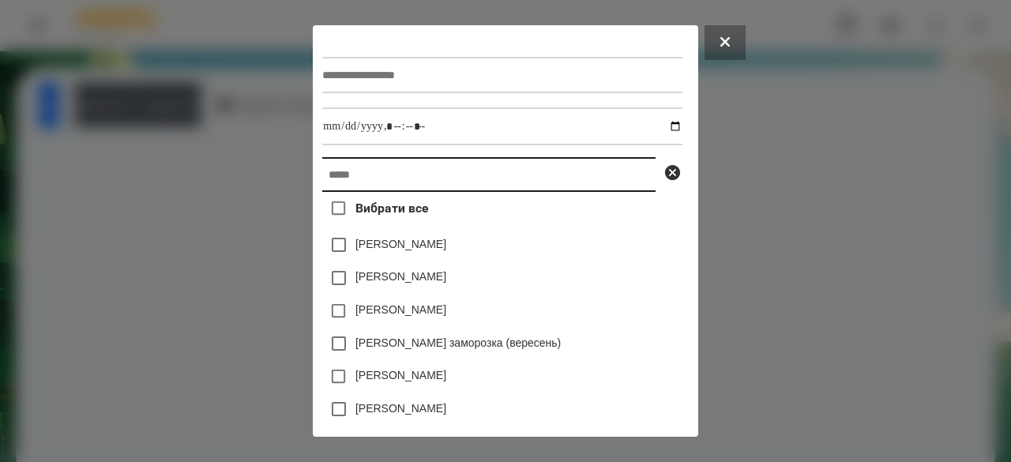
click at [347, 175] on input "text" at bounding box center [488, 174] width 333 height 35
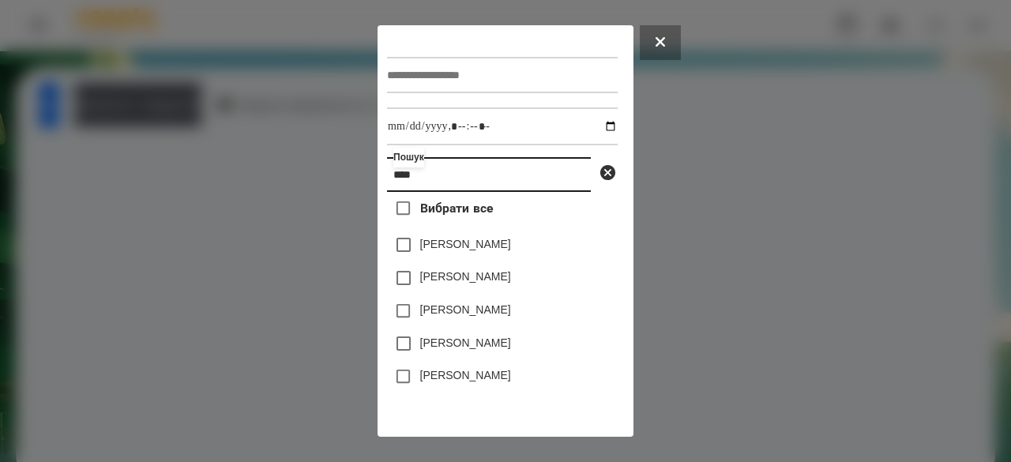
type input "****"
click at [511, 284] on label "[PERSON_NAME]" at bounding box center [465, 276] width 91 height 16
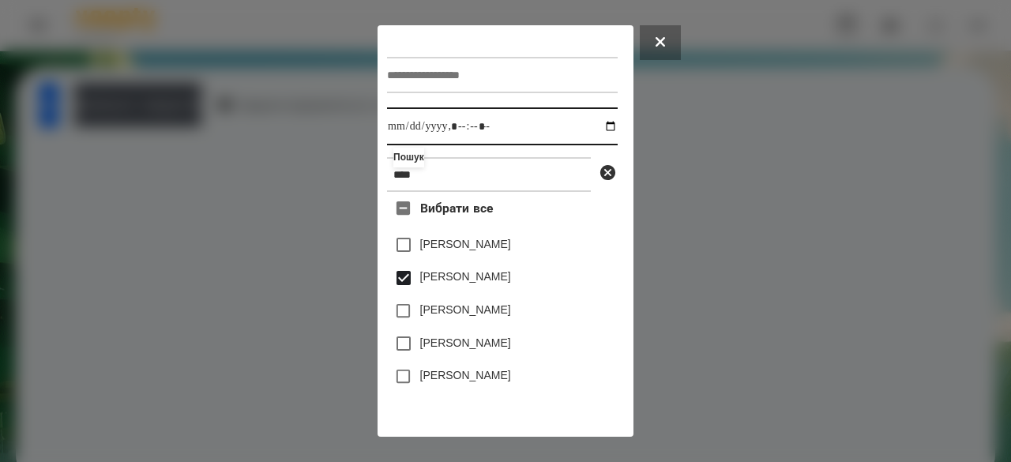
click at [397, 132] on input "datetime-local" at bounding box center [502, 126] width 231 height 38
type input "**********"
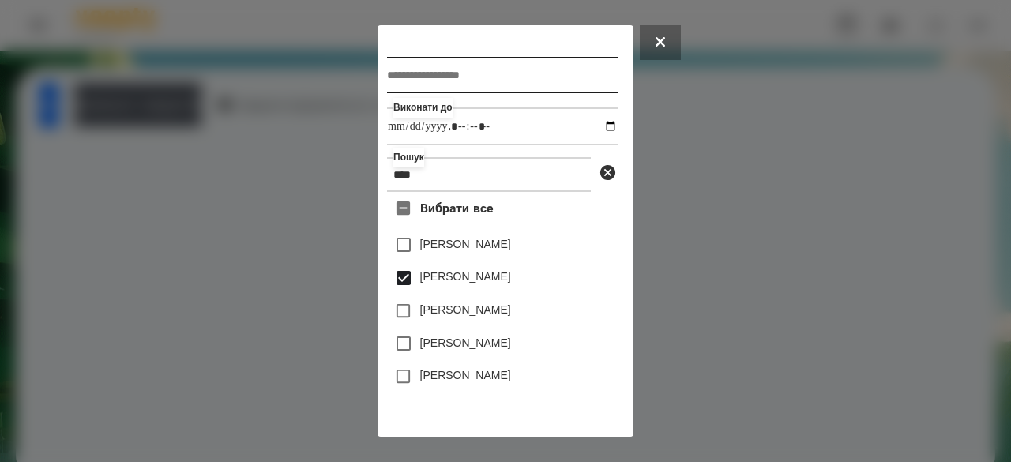
click at [524, 83] on input "text" at bounding box center [502, 75] width 231 height 36
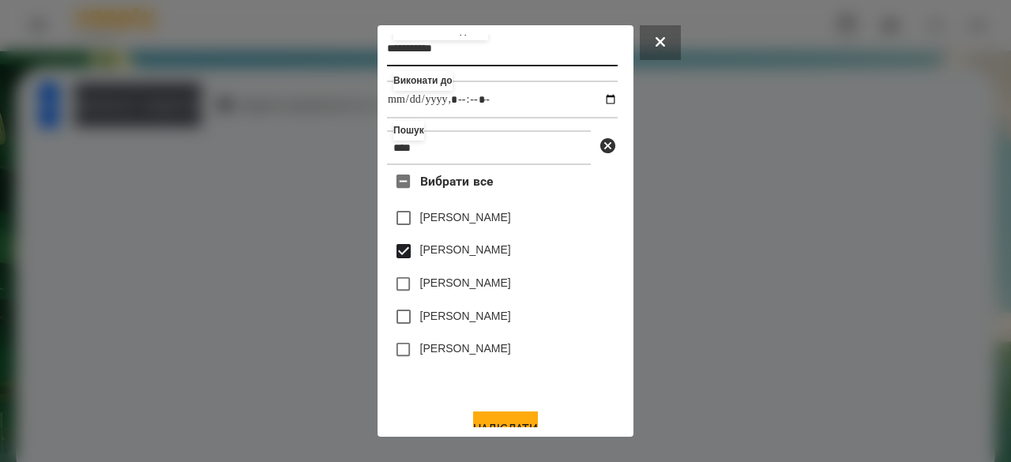
scroll to position [52, 0]
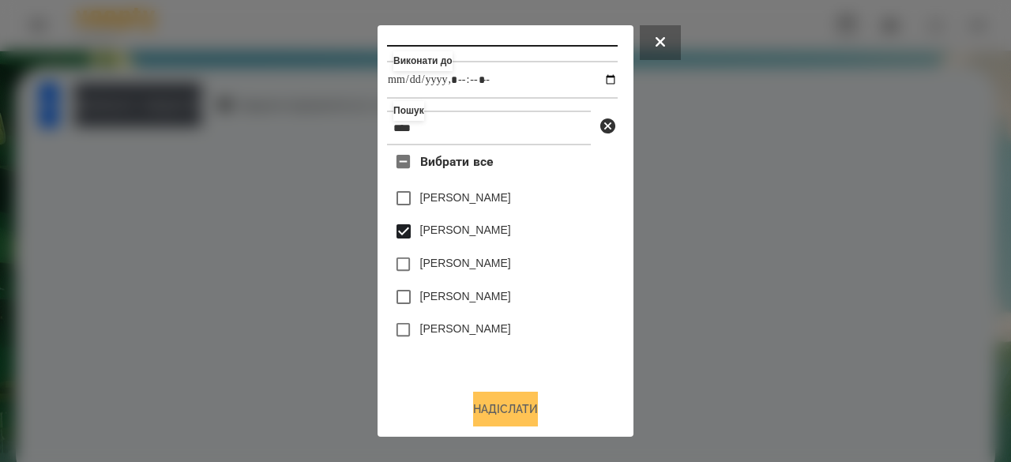
type input "**********"
click at [508, 404] on button "Надіслати" at bounding box center [505, 409] width 65 height 35
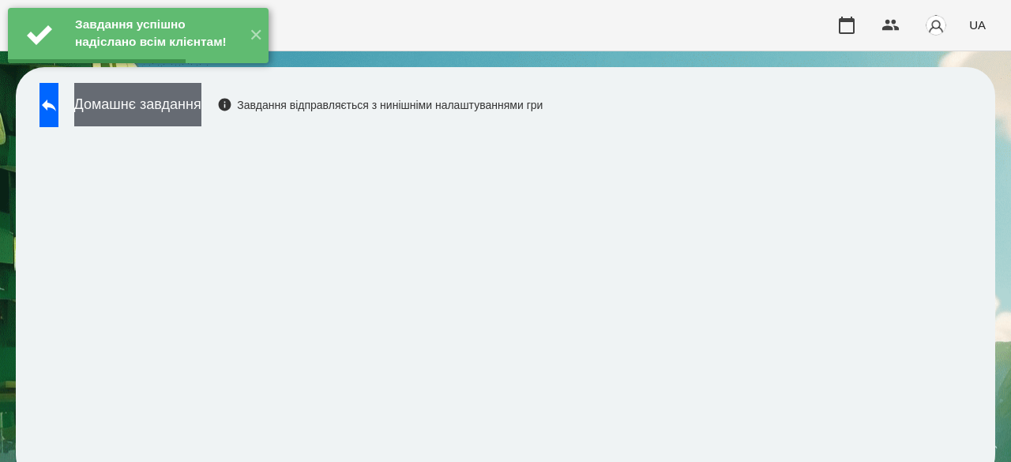
click at [201, 103] on button "Домашнє завдання" at bounding box center [137, 104] width 127 height 43
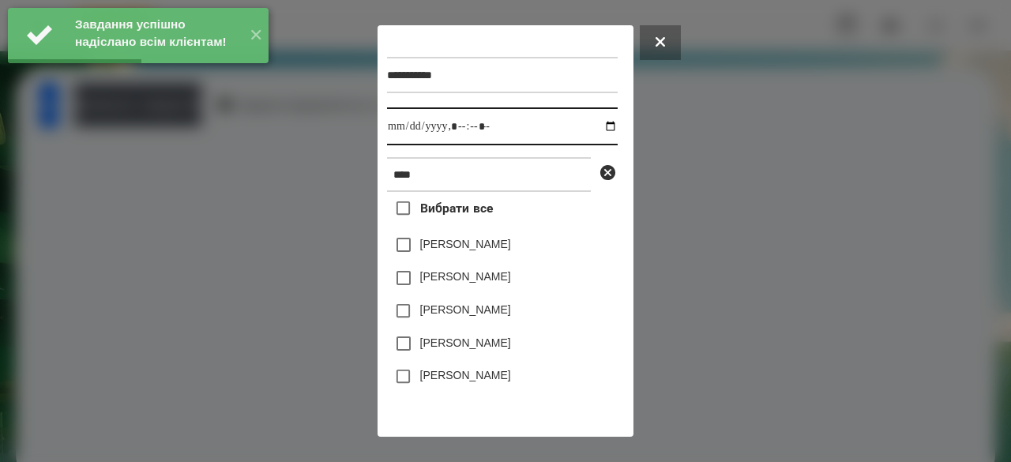
click at [398, 130] on input "datetime-local" at bounding box center [502, 126] width 231 height 38
type input "**********"
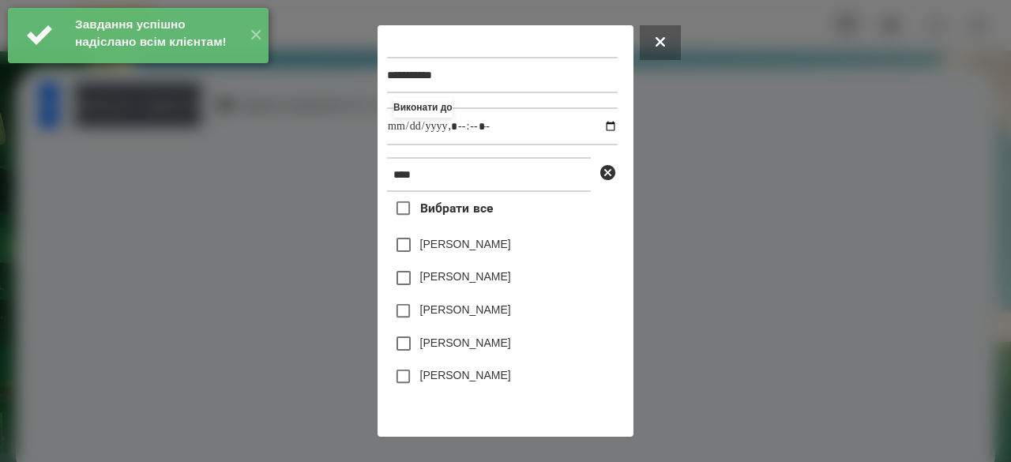
click at [447, 284] on label "[PERSON_NAME]" at bounding box center [465, 276] width 91 height 16
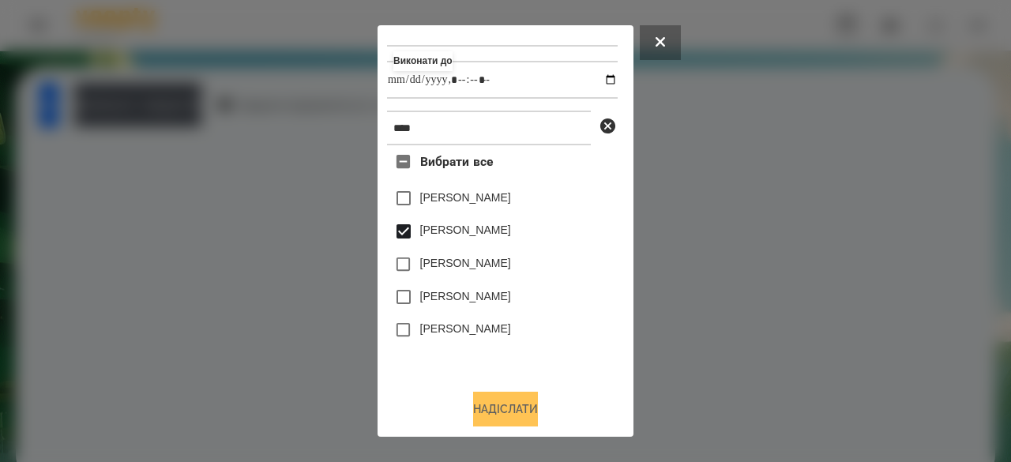
click at [501, 403] on button "Надіслати" at bounding box center [505, 409] width 65 height 35
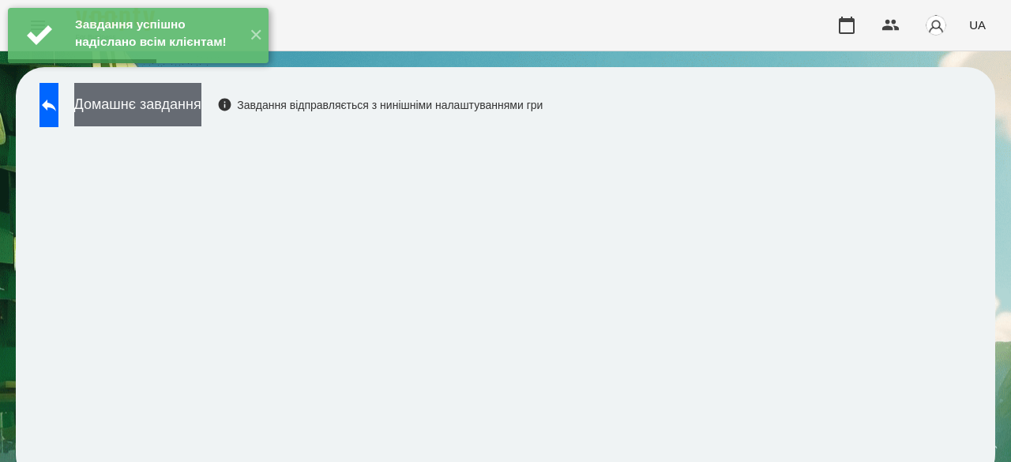
click at [201, 111] on button "Домашнє завдання" at bounding box center [137, 104] width 127 height 43
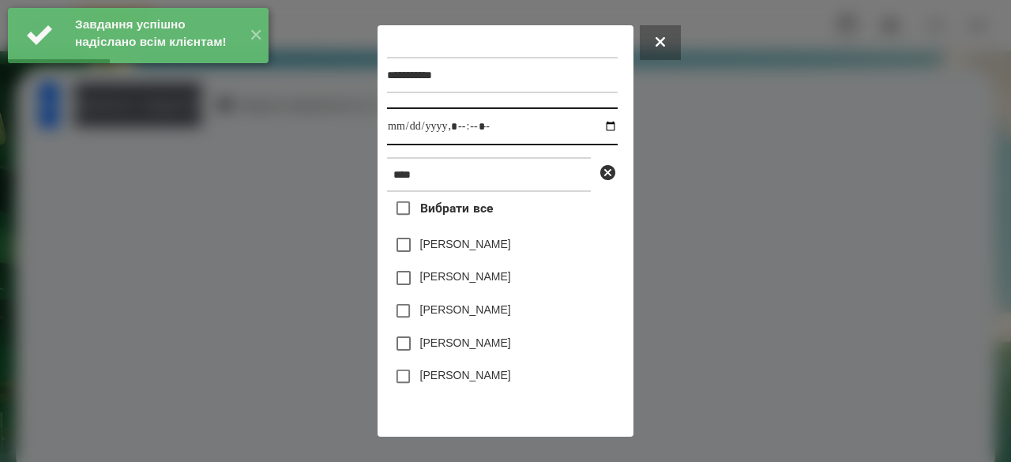
click at [400, 127] on input "datetime-local" at bounding box center [502, 126] width 231 height 38
type input "**********"
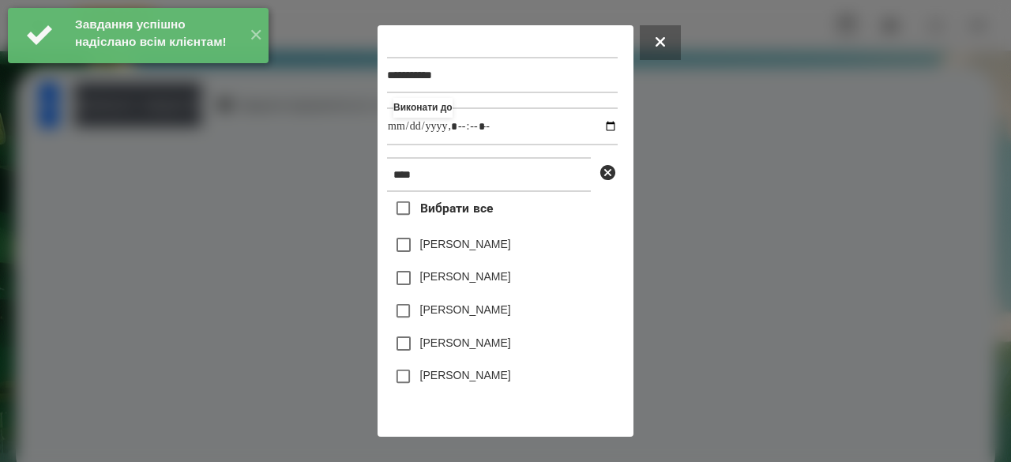
click at [487, 283] on label "[PERSON_NAME]" at bounding box center [465, 276] width 91 height 16
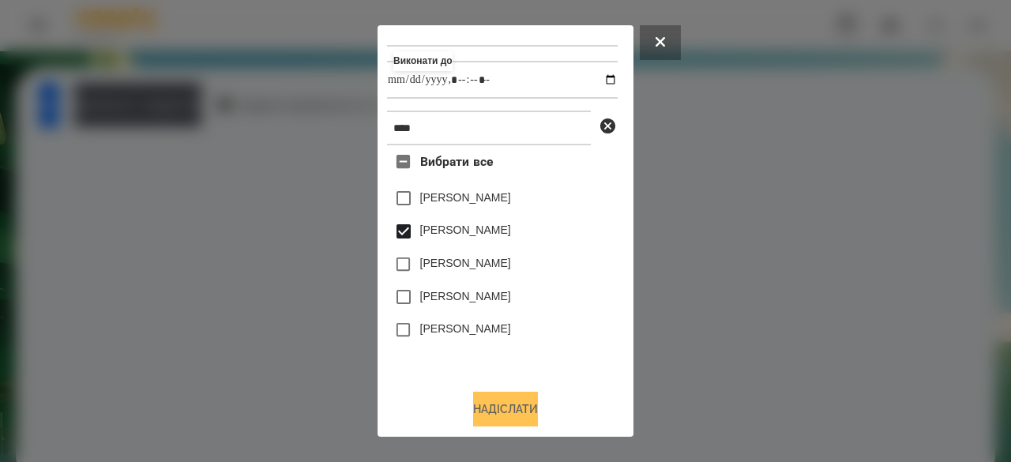
click at [507, 405] on button "Надіслати" at bounding box center [505, 409] width 65 height 35
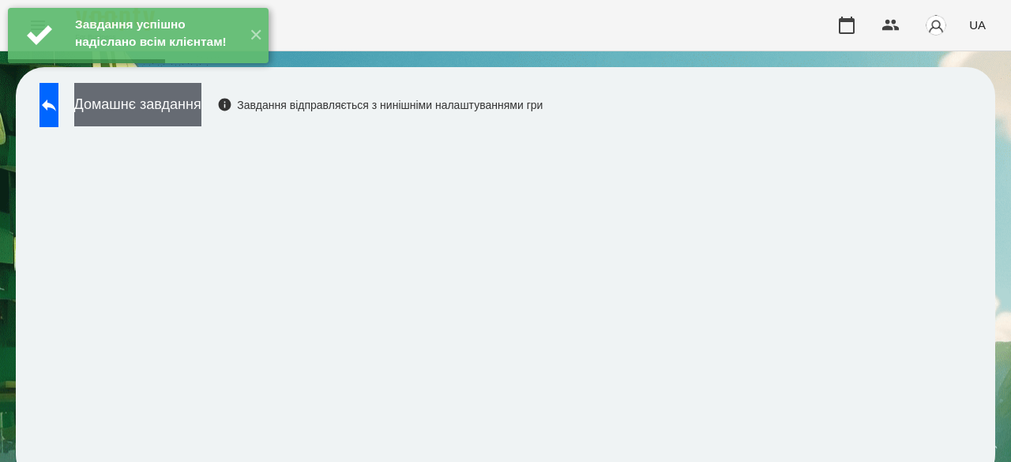
click at [201, 114] on button "Домашнє завдання" at bounding box center [137, 104] width 127 height 43
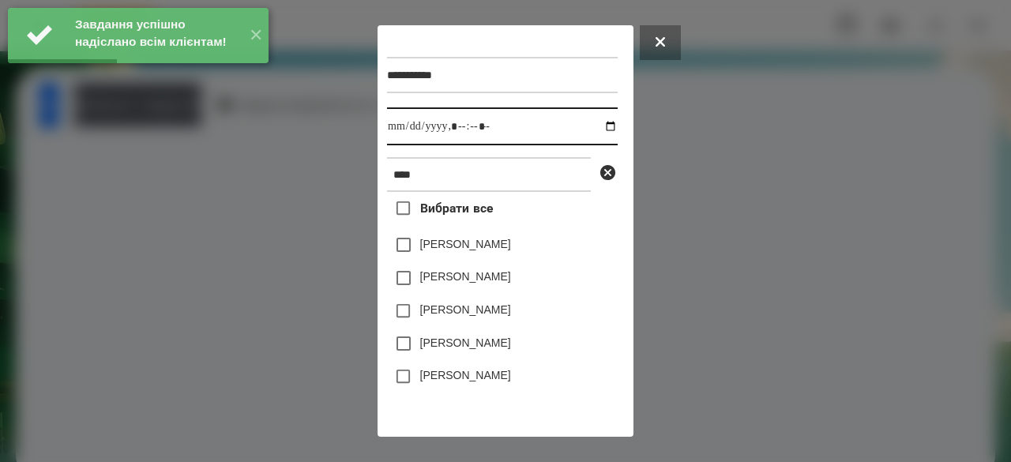
click at [392, 127] on input "datetime-local" at bounding box center [502, 126] width 231 height 38
type input "**********"
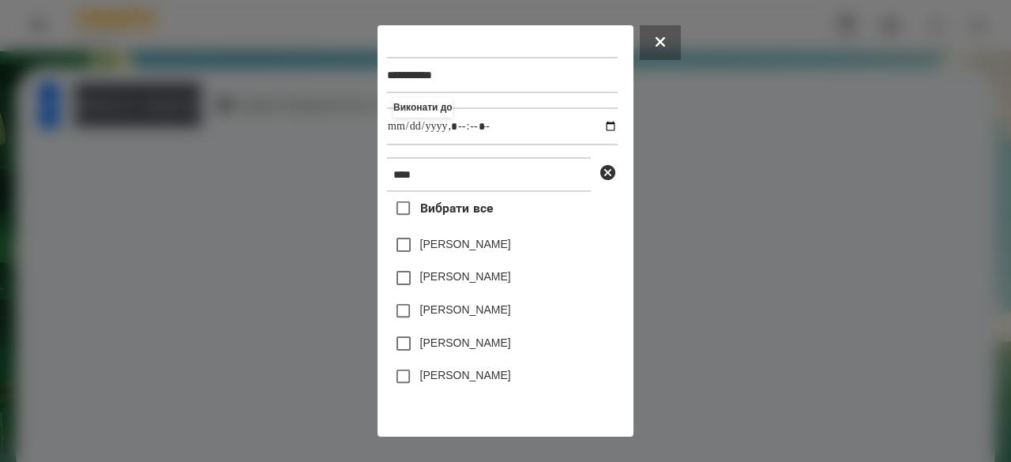
click at [477, 283] on label "[PERSON_NAME]" at bounding box center [465, 276] width 91 height 16
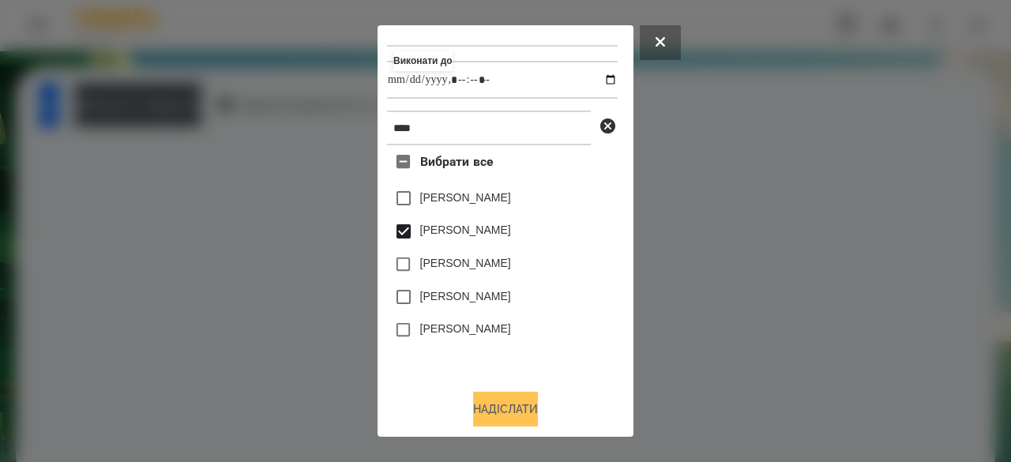
click at [508, 407] on button "Надіслати" at bounding box center [505, 409] width 65 height 35
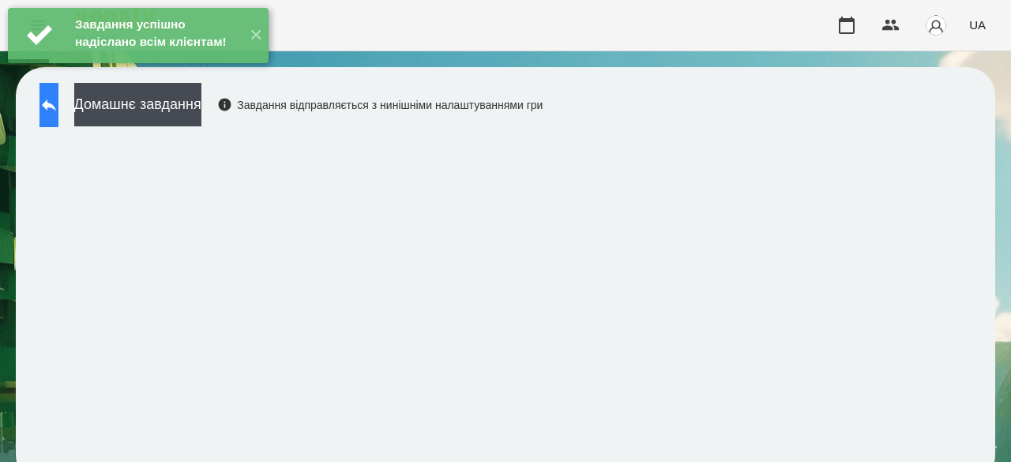
click at [56, 102] on icon at bounding box center [49, 105] width 14 height 12
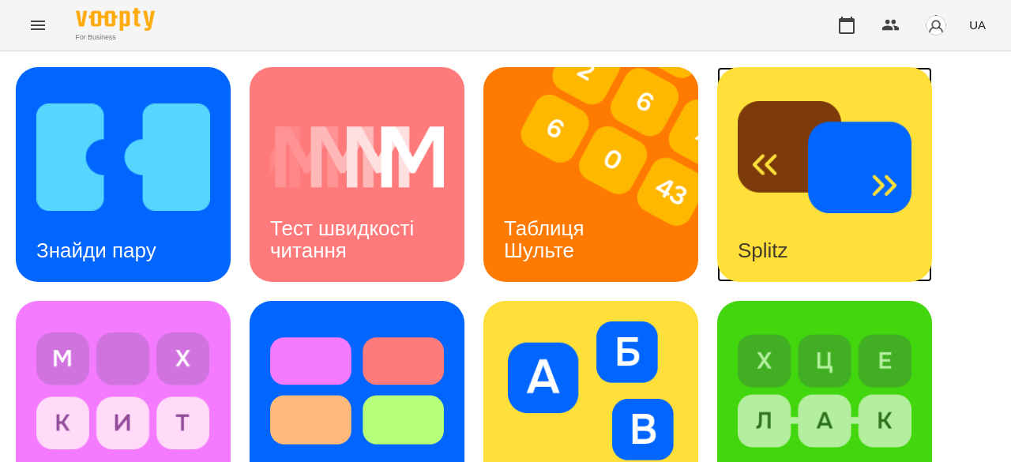
click at [741, 222] on div "Splitz" at bounding box center [763, 250] width 92 height 62
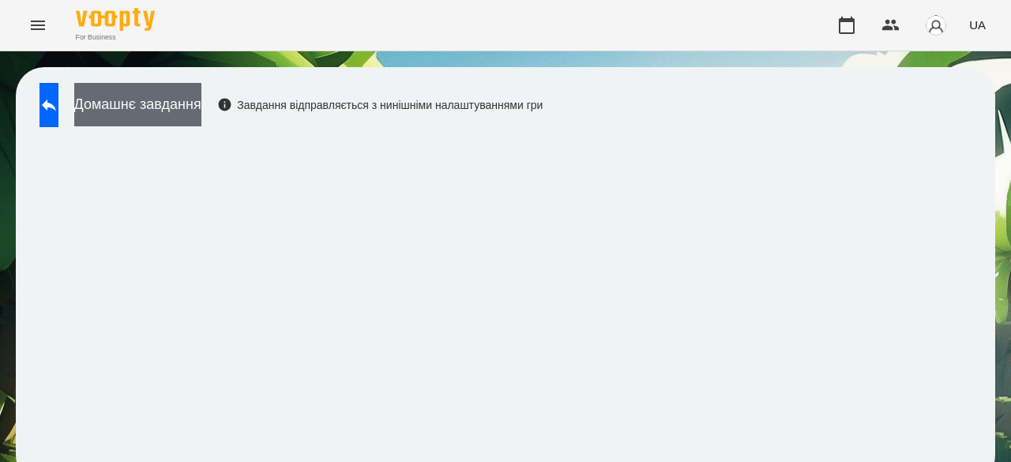
click at [201, 105] on button "Домашнє завдання" at bounding box center [137, 104] width 127 height 43
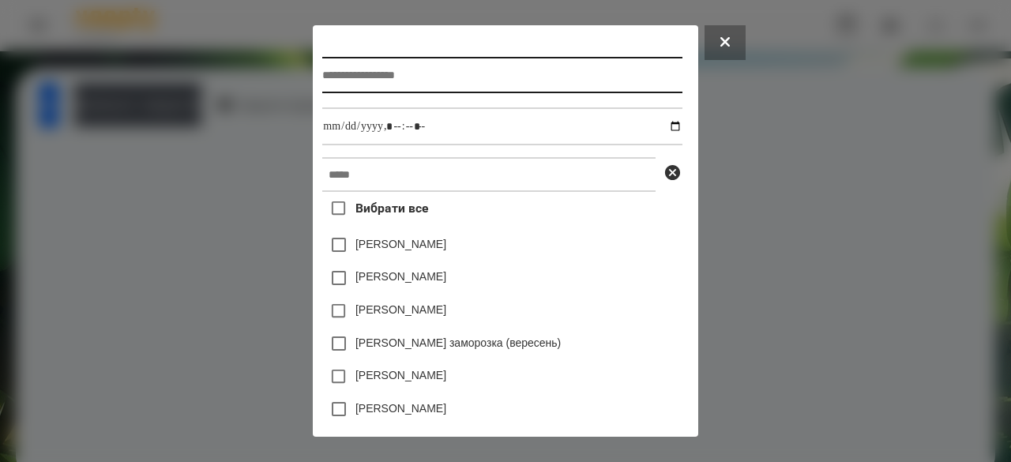
click at [394, 70] on input "text" at bounding box center [501, 75] width 359 height 36
type input "**********"
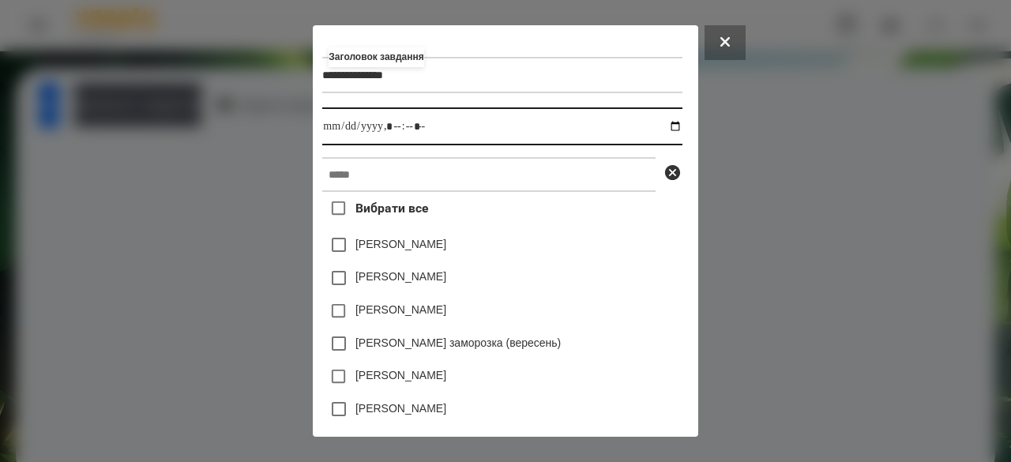
click at [328, 132] on input "datetime-local" at bounding box center [501, 126] width 359 height 38
type input "**********"
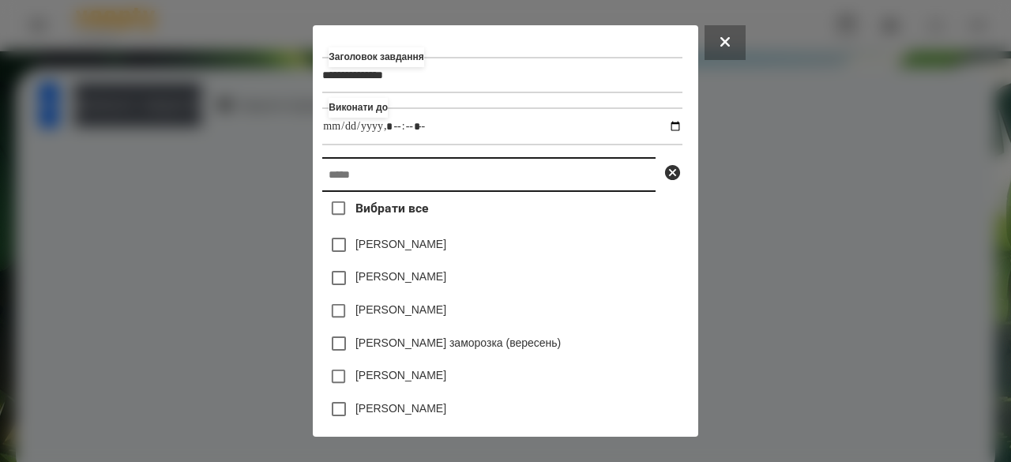
click at [336, 184] on input "text" at bounding box center [488, 174] width 333 height 35
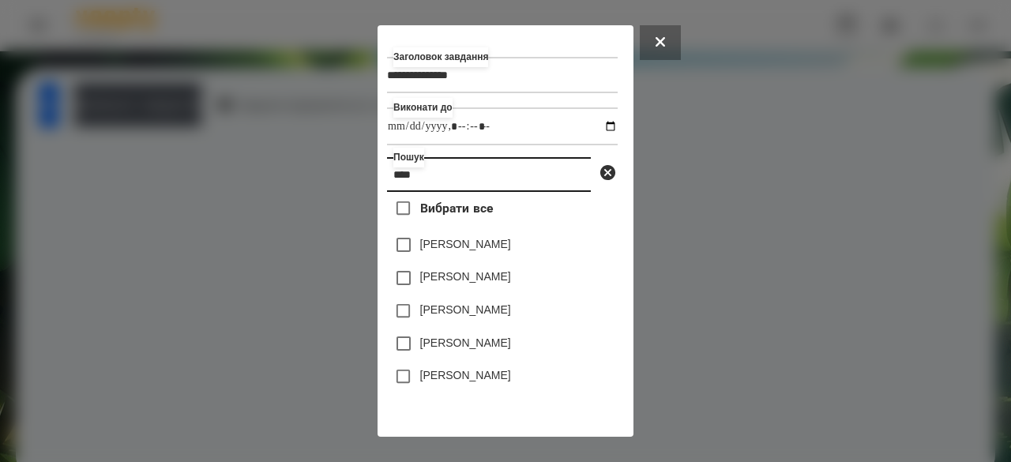
type input "****"
click at [467, 277] on label "[PERSON_NAME]" at bounding box center [465, 276] width 91 height 16
click at [818, 268] on div at bounding box center [505, 231] width 1011 height 462
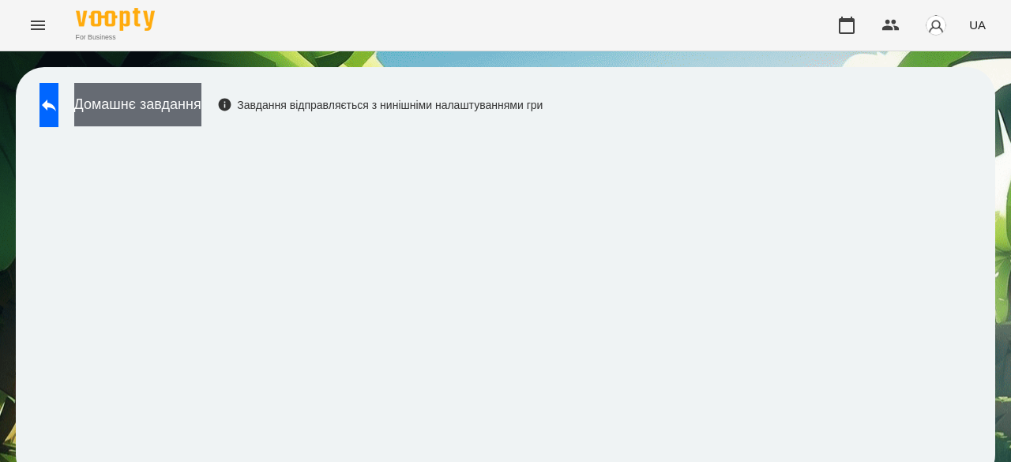
click at [189, 99] on button "Домашнє завдання" at bounding box center [137, 104] width 127 height 43
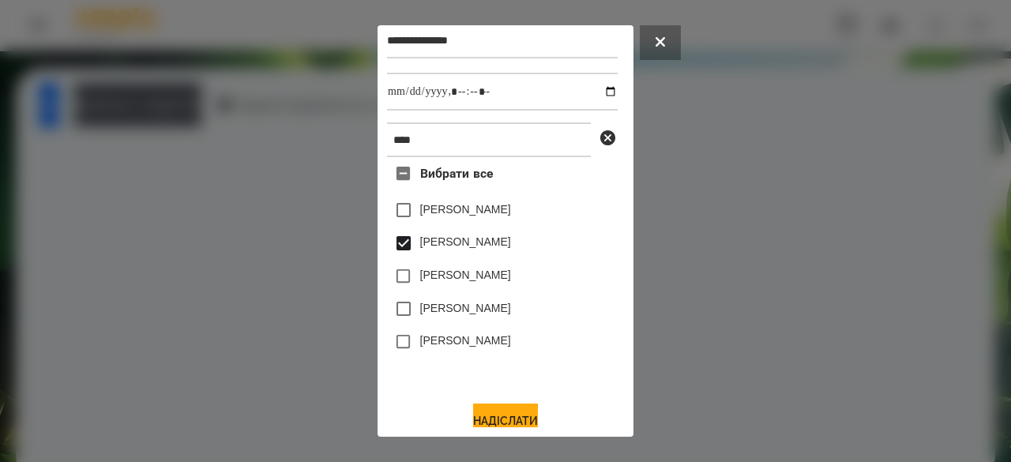
scroll to position [52, 0]
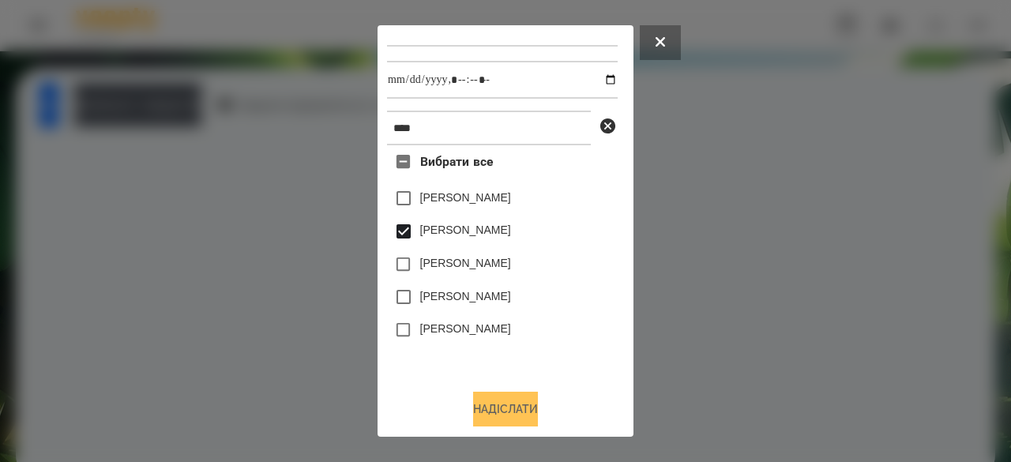
click at [506, 411] on button "Надіслати" at bounding box center [505, 409] width 65 height 35
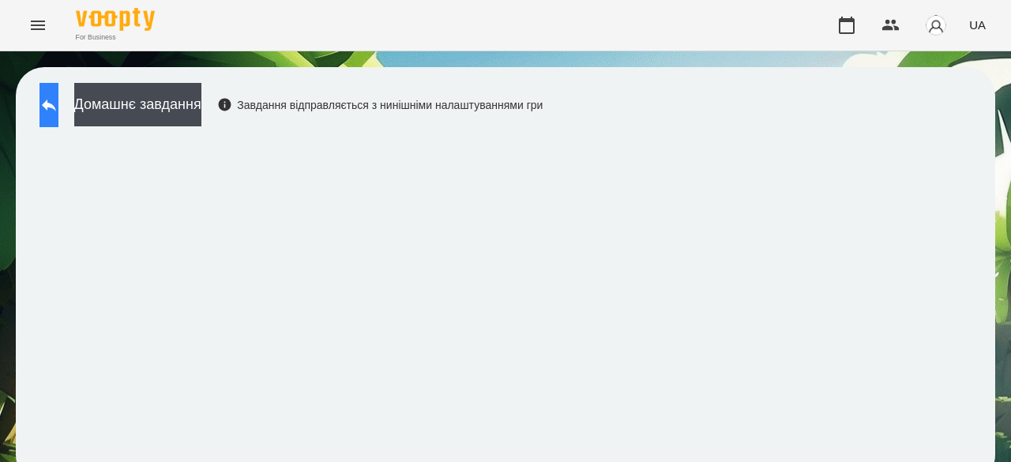
click at [58, 106] on icon at bounding box center [48, 105] width 19 height 19
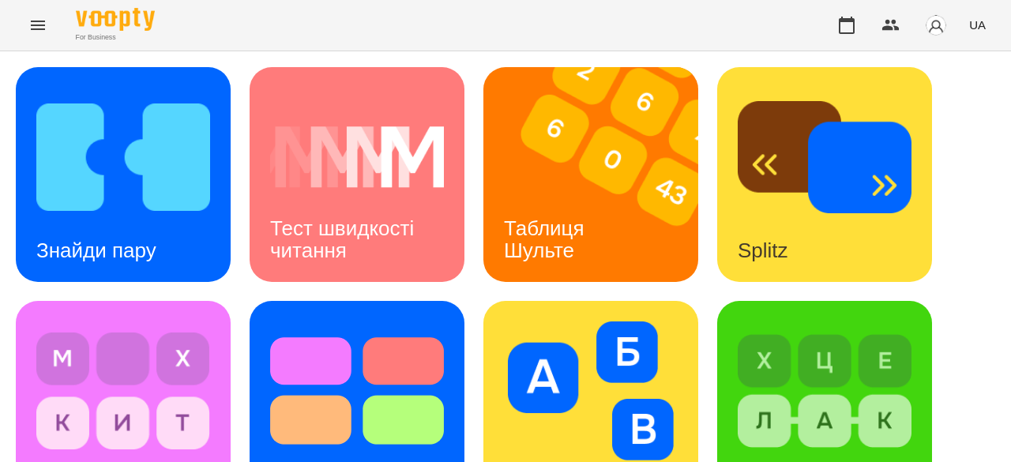
scroll to position [475, 0]
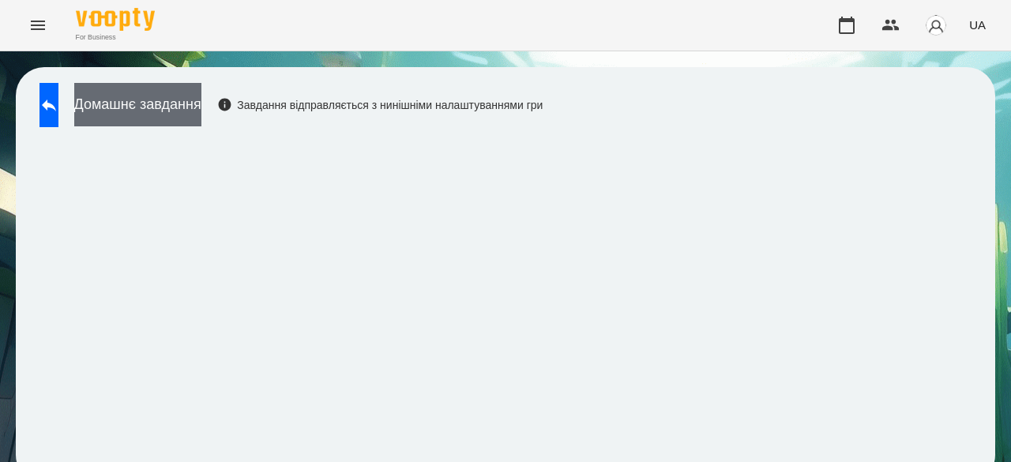
click at [201, 107] on button "Домашнє завдання" at bounding box center [137, 104] width 127 height 43
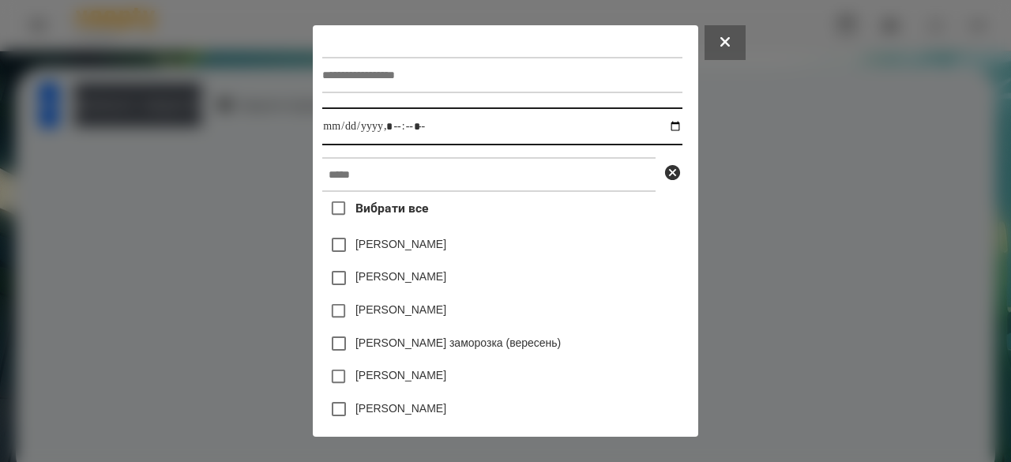
click at [322, 132] on input "datetime-local" at bounding box center [501, 126] width 359 height 38
type input "**********"
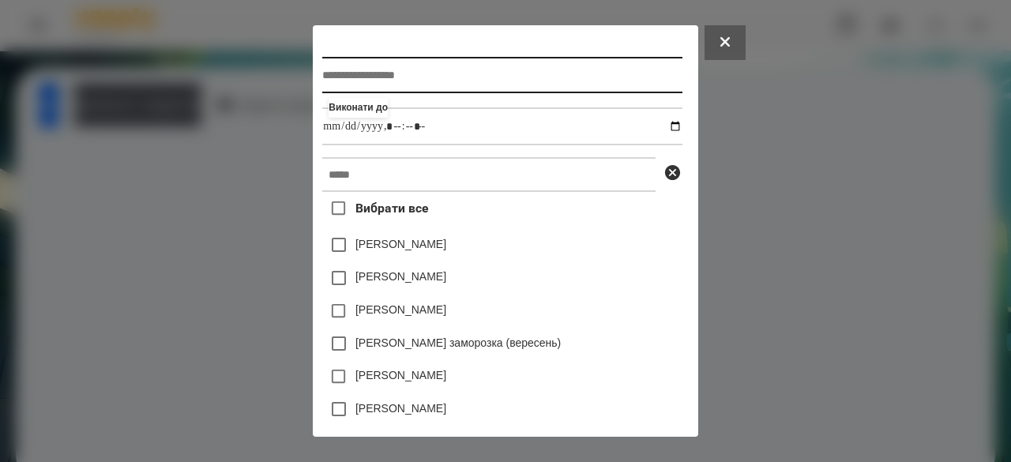
click at [368, 70] on input "text" at bounding box center [501, 75] width 359 height 36
type input "**********"
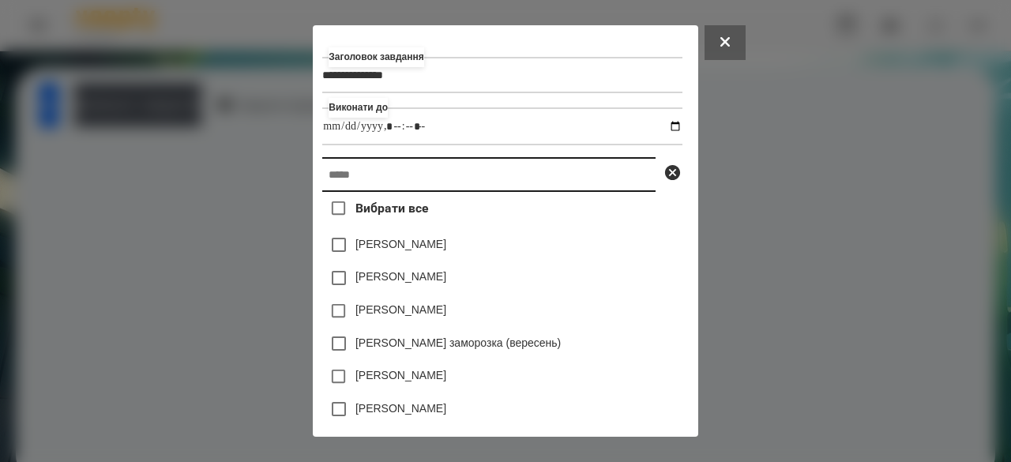
click at [356, 175] on input "text" at bounding box center [488, 174] width 333 height 35
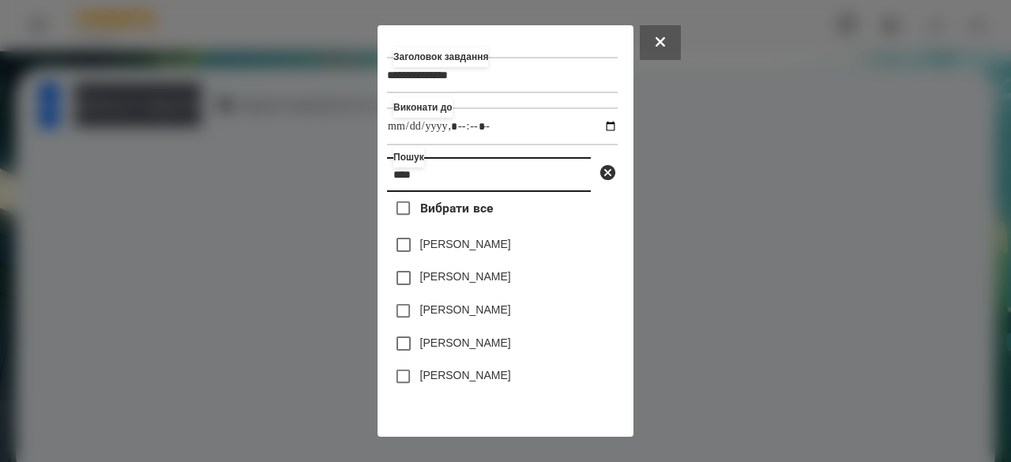
type input "****"
click at [456, 284] on label "[PERSON_NAME]" at bounding box center [465, 276] width 91 height 16
click at [783, 273] on div at bounding box center [505, 231] width 1011 height 462
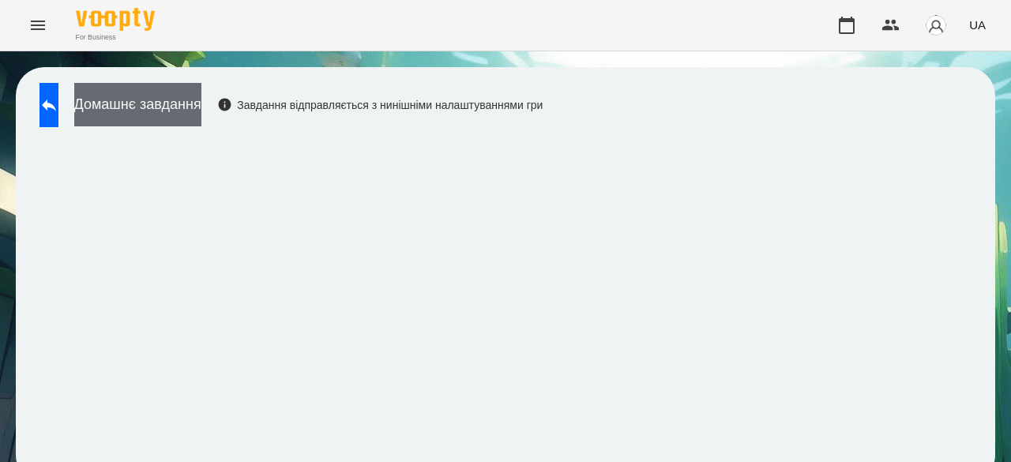
click at [174, 110] on button "Домашнє завдання" at bounding box center [137, 104] width 127 height 43
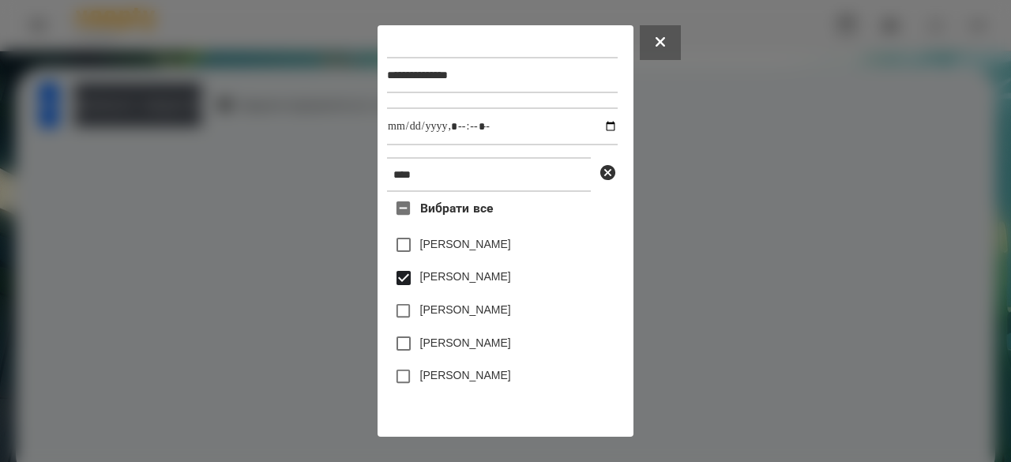
scroll to position [52, 0]
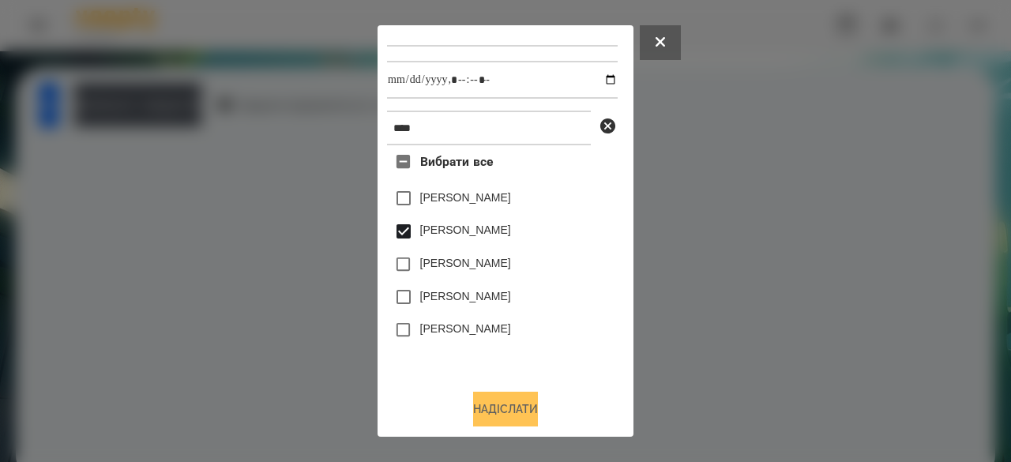
click at [510, 402] on button "Надіслати" at bounding box center [505, 409] width 65 height 35
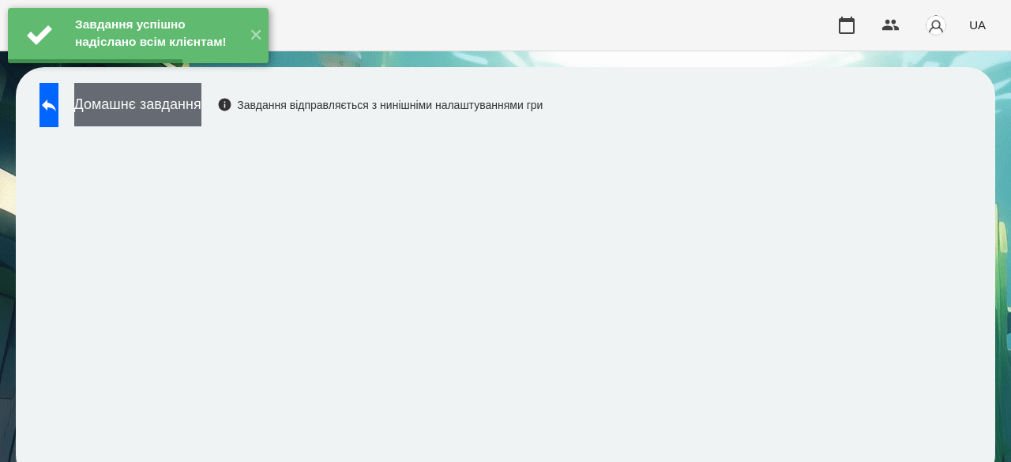
click at [185, 104] on button "Домашнє завдання" at bounding box center [137, 104] width 127 height 43
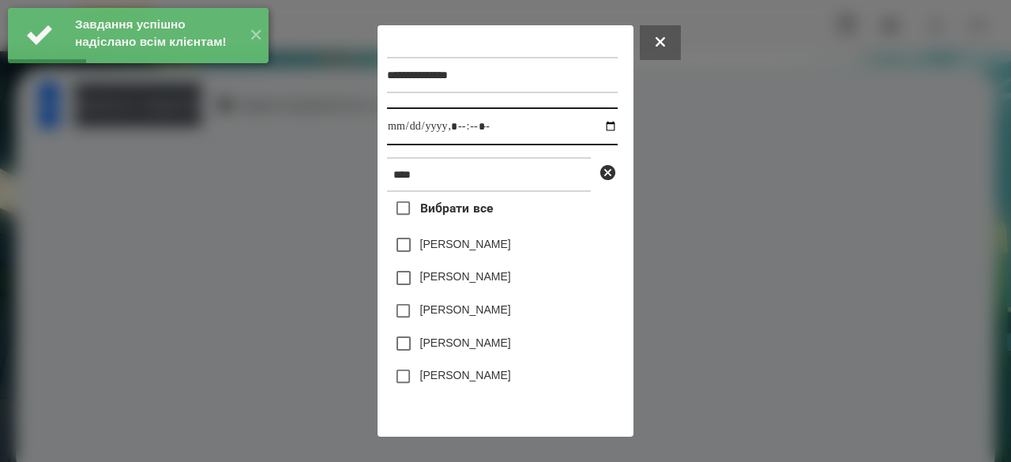
click at [403, 128] on input "datetime-local" at bounding box center [502, 126] width 231 height 38
type input "**********"
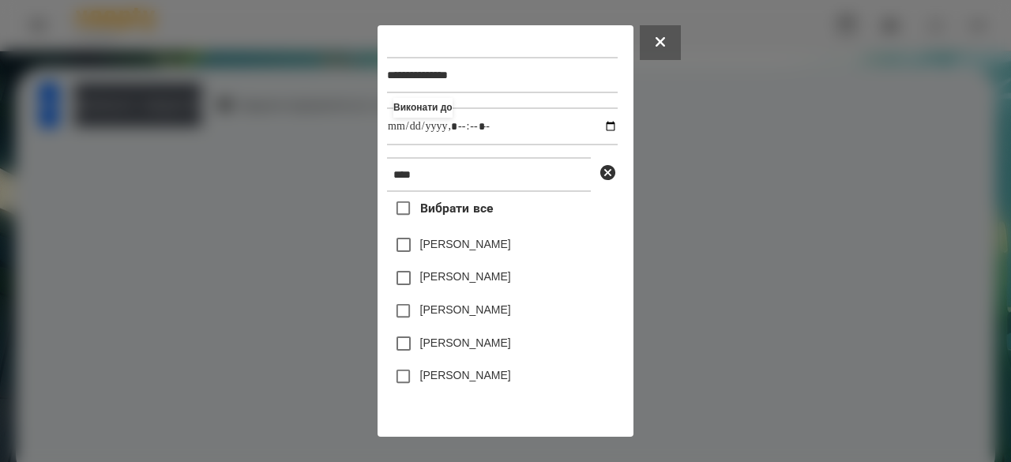
click at [445, 247] on label "[PERSON_NAME]" at bounding box center [465, 244] width 91 height 16
click at [447, 284] on label "[PERSON_NAME]" at bounding box center [465, 276] width 91 height 16
click at [420, 252] on label "[PERSON_NAME]" at bounding box center [465, 244] width 91 height 16
click at [744, 300] on div at bounding box center [505, 231] width 1011 height 462
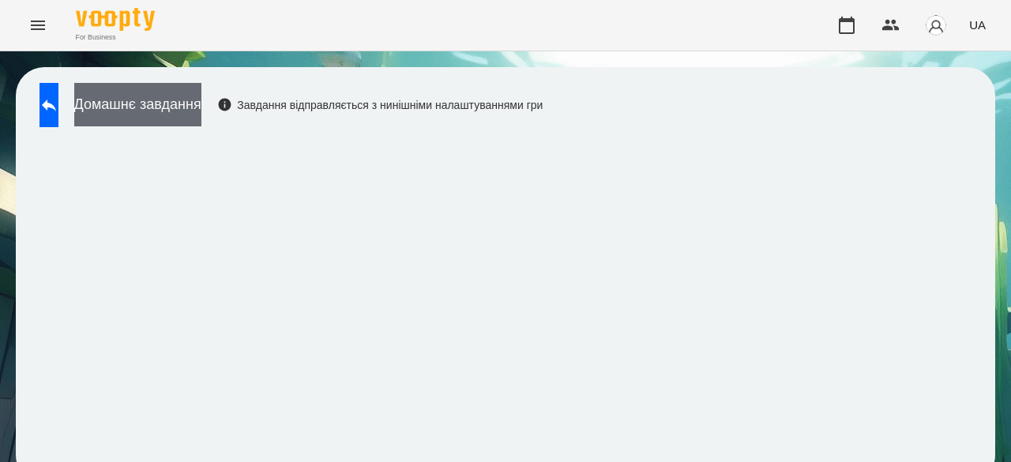
click at [201, 103] on button "Домашнє завдання" at bounding box center [137, 104] width 127 height 43
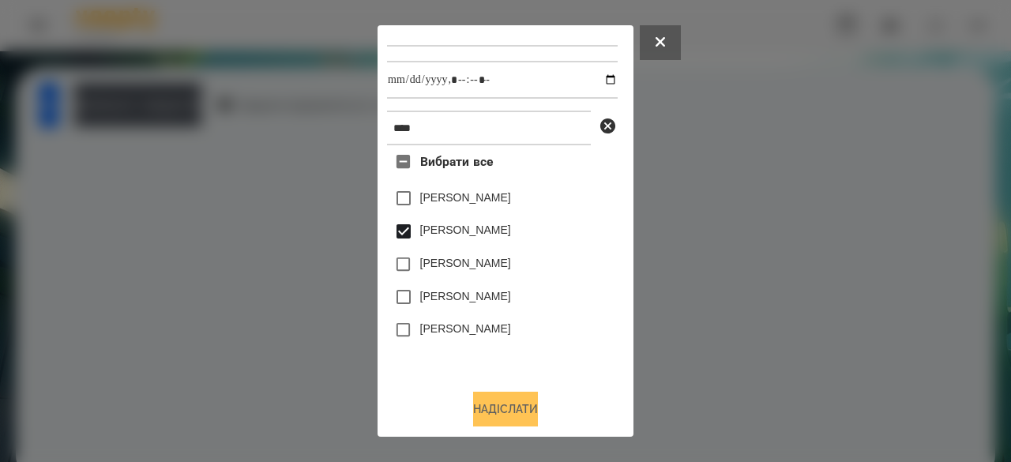
click at [521, 406] on button "Надіслати" at bounding box center [505, 409] width 65 height 35
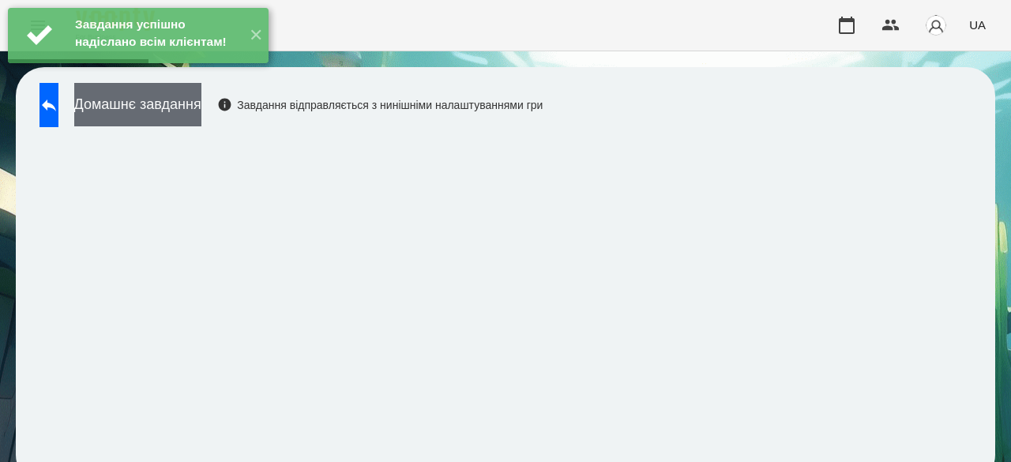
click at [201, 110] on button "Домашнє завдання" at bounding box center [137, 104] width 127 height 43
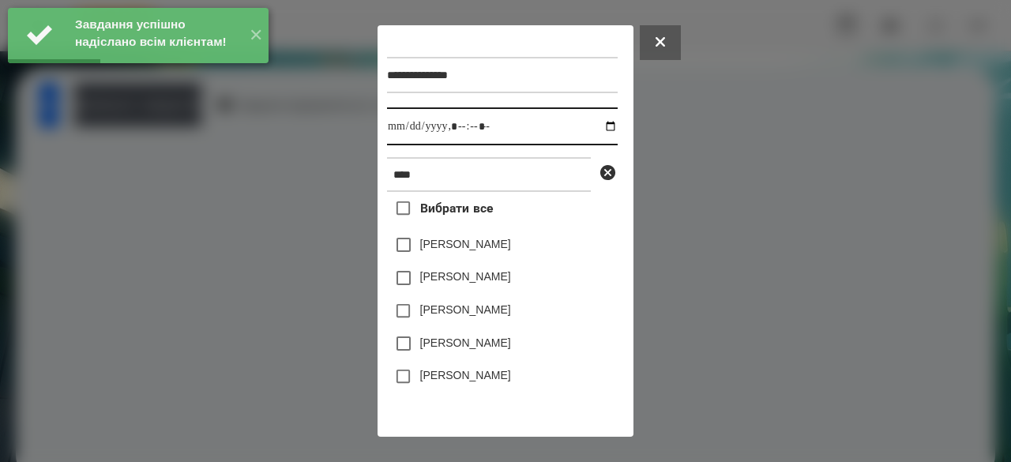
click at [402, 129] on input "datetime-local" at bounding box center [502, 126] width 231 height 38
type input "**********"
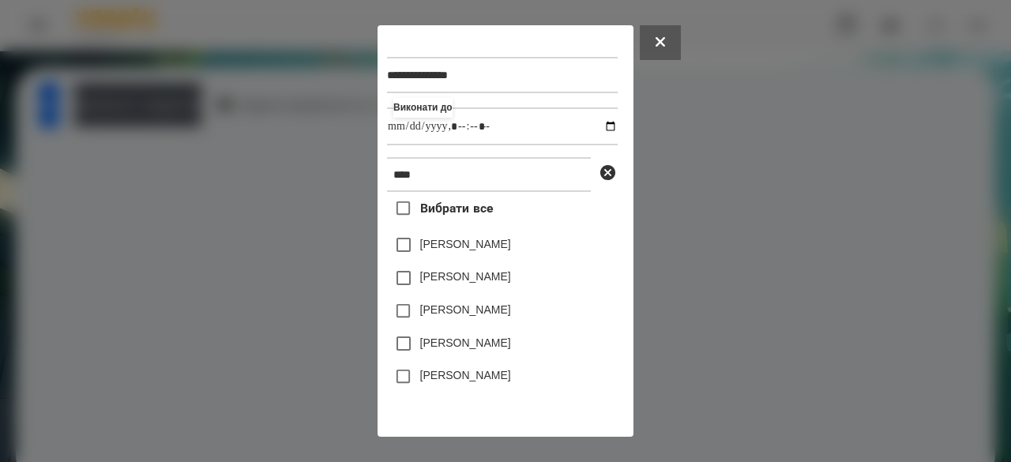
click at [732, 198] on div at bounding box center [505, 231] width 1011 height 462
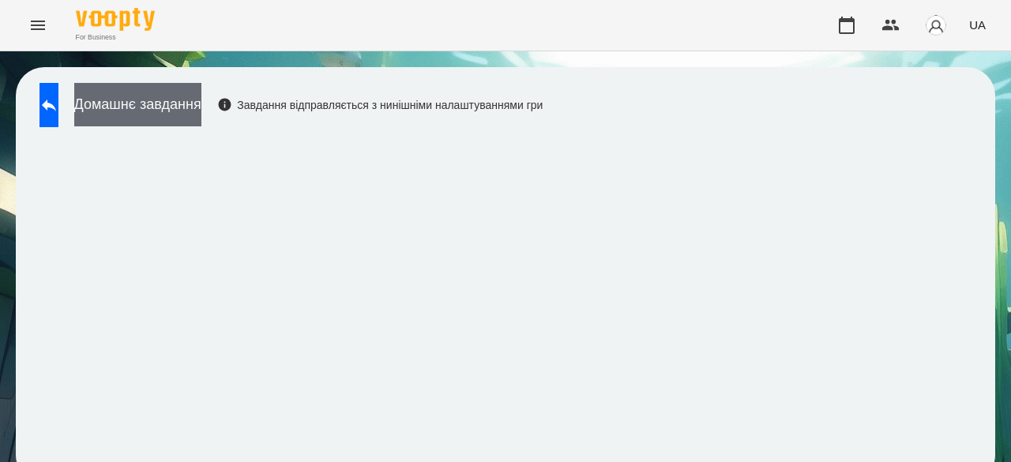
click at [201, 95] on button "Домашнє завдання" at bounding box center [137, 104] width 127 height 43
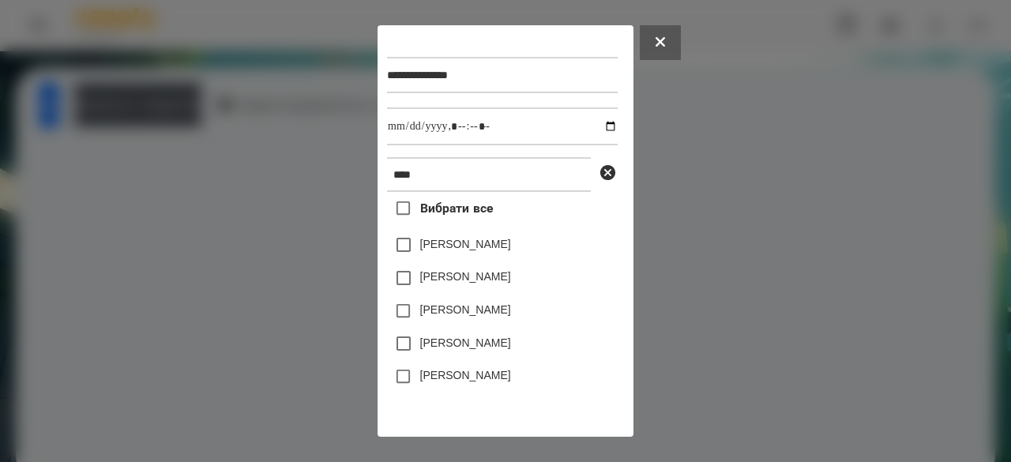
click at [503, 281] on label "[PERSON_NAME]" at bounding box center [465, 276] width 91 height 16
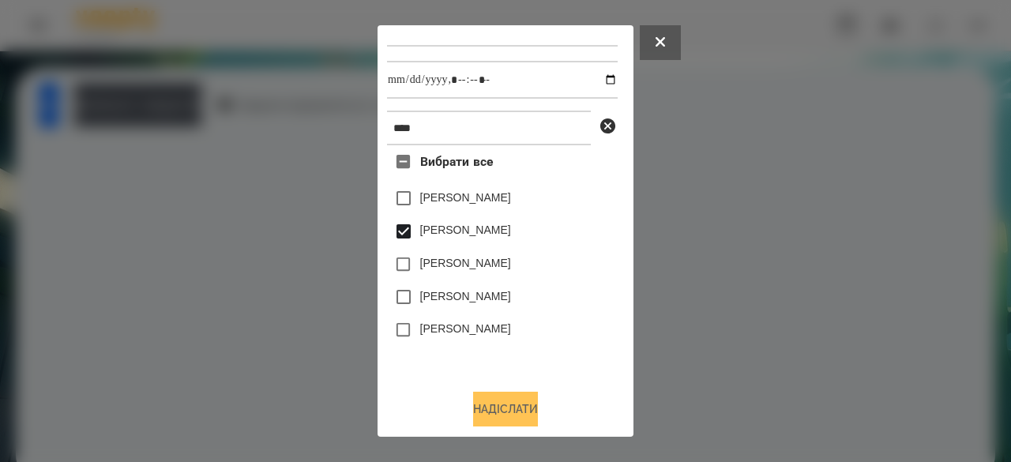
click at [527, 407] on button "Надіслати" at bounding box center [505, 409] width 65 height 35
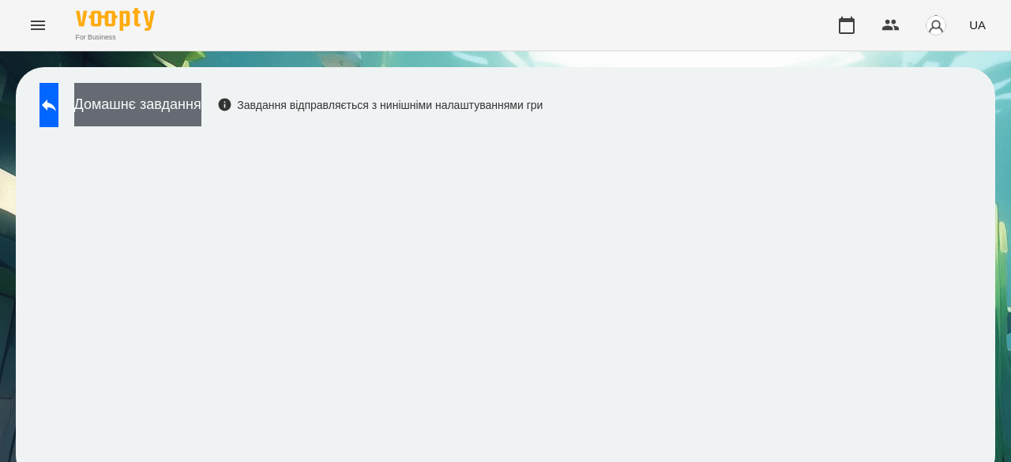
click at [201, 104] on button "Домашнє завдання" at bounding box center [137, 104] width 127 height 43
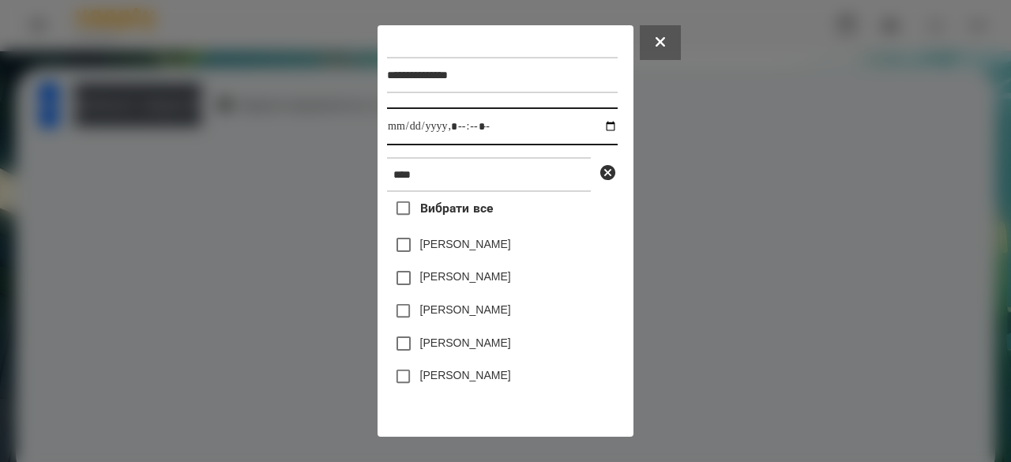
click at [402, 133] on input "datetime-local" at bounding box center [502, 126] width 231 height 38
type input "**********"
click at [463, 280] on label "[PERSON_NAME]" at bounding box center [465, 276] width 91 height 16
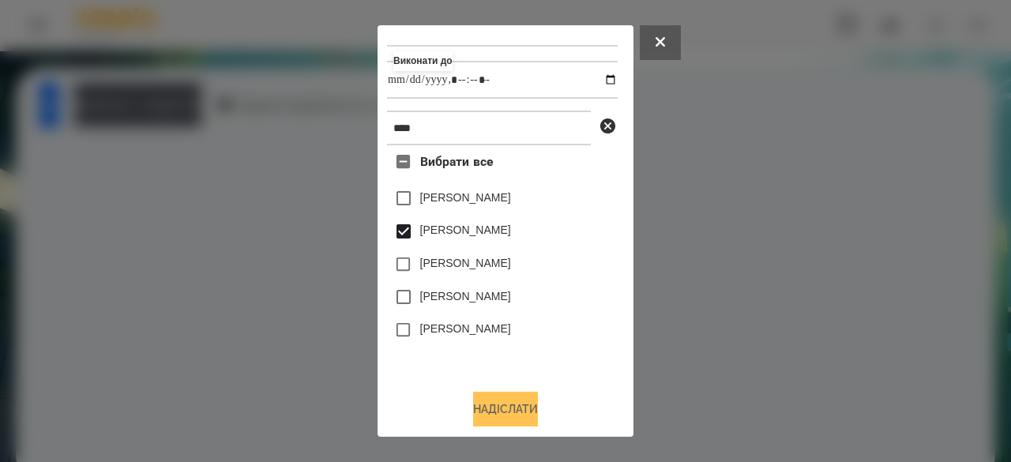
click at [530, 414] on button "Надіслати" at bounding box center [505, 409] width 65 height 35
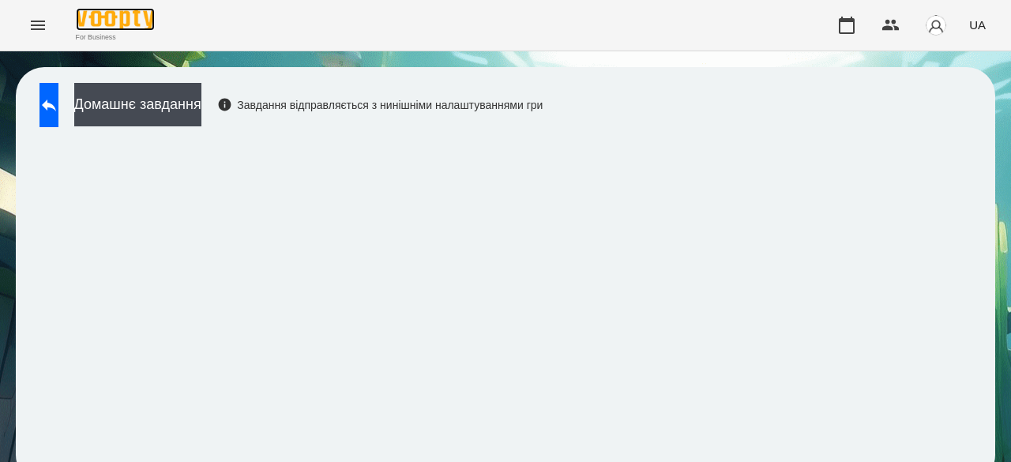
click at [97, 8] on img at bounding box center [115, 19] width 79 height 23
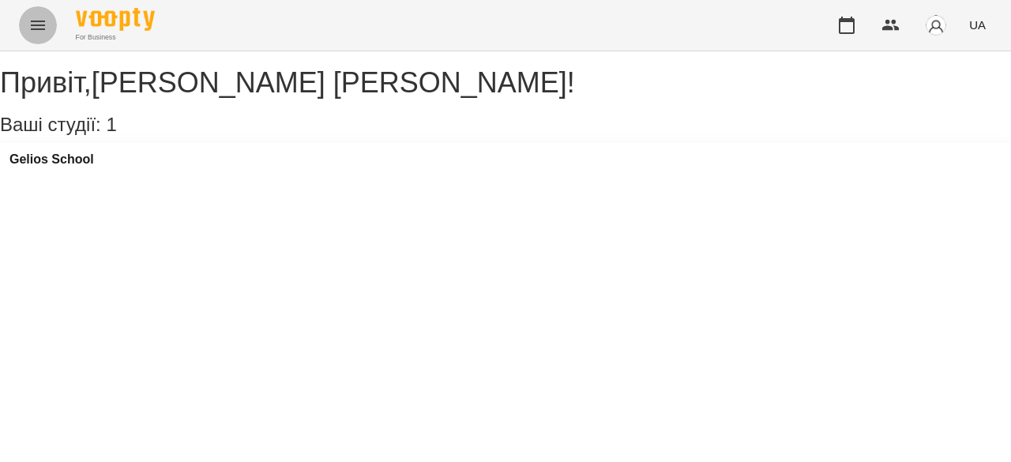
click at [21, 25] on button "Menu" at bounding box center [38, 25] width 38 height 38
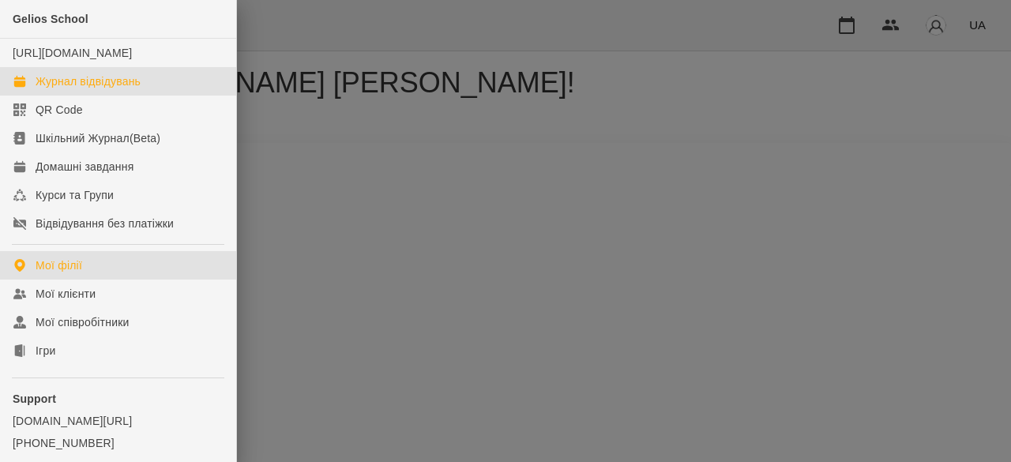
click at [73, 89] on div "Журнал відвідувань" at bounding box center [88, 81] width 105 height 16
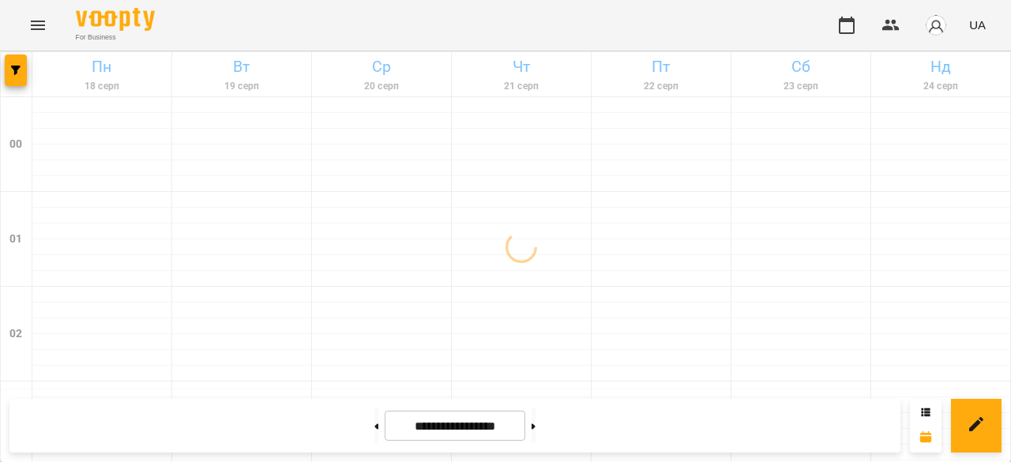
scroll to position [711, 0]
